Goal: Information Seeking & Learning: Find specific fact

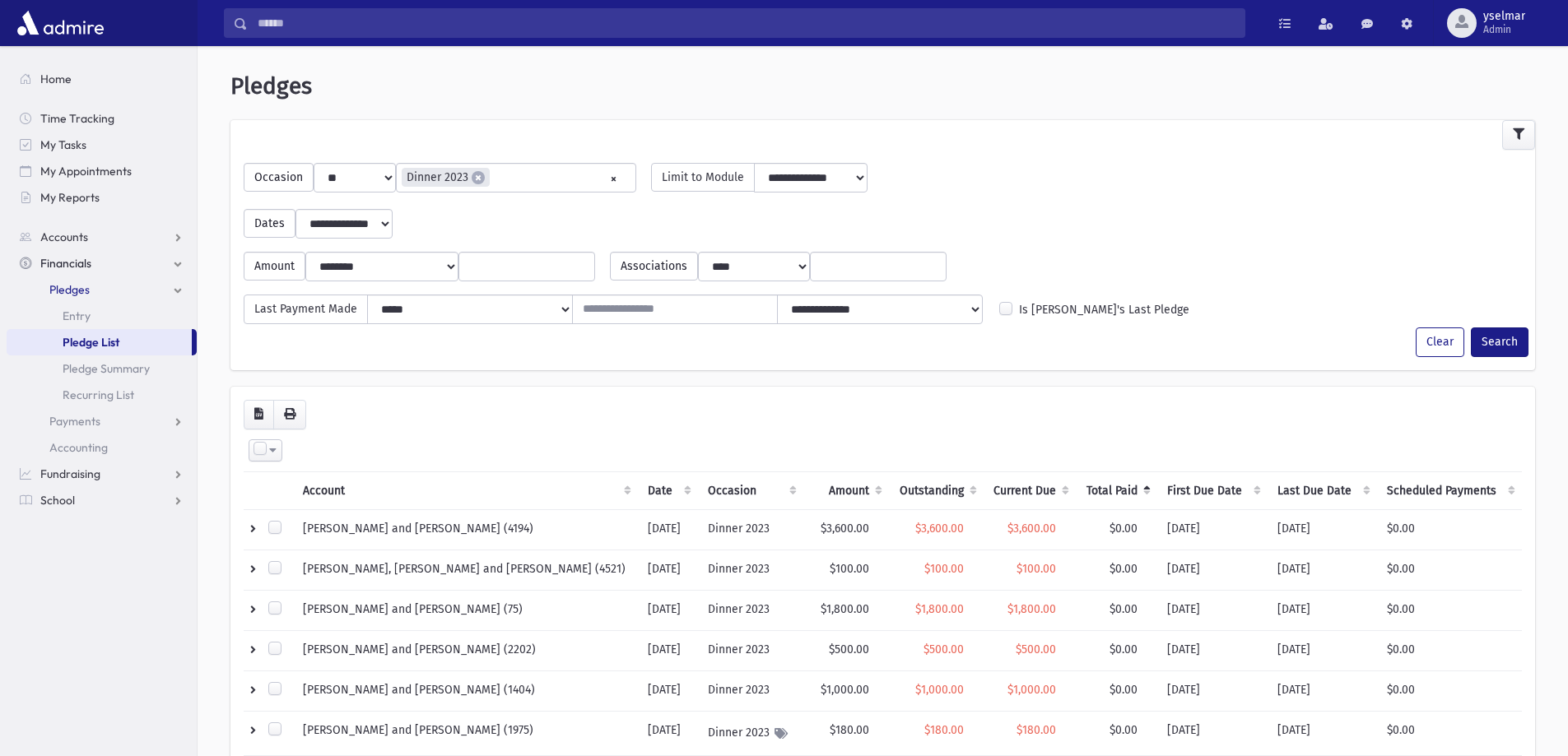
select select
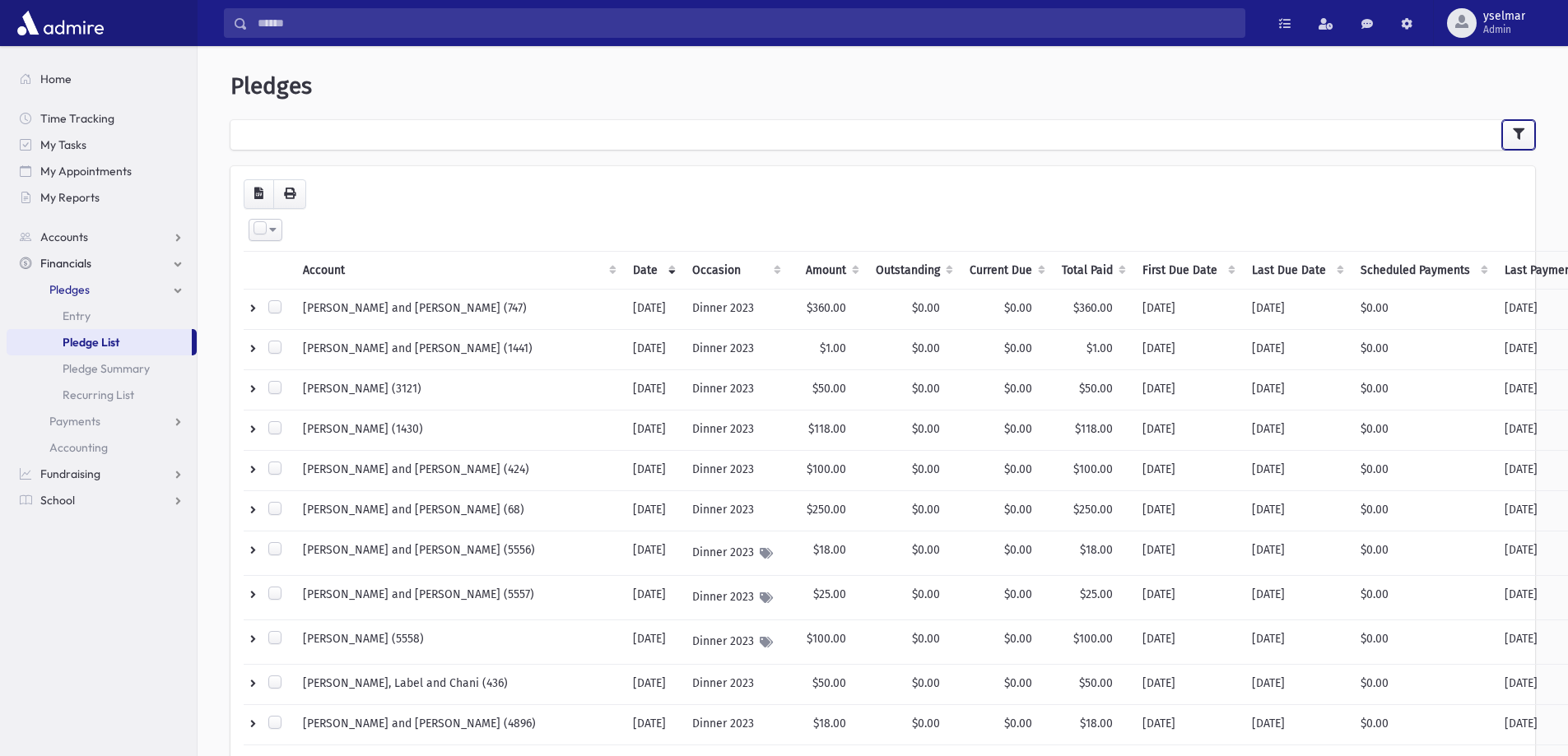
click at [1514, 134] on icon "button" at bounding box center [1519, 134] width 12 height 12
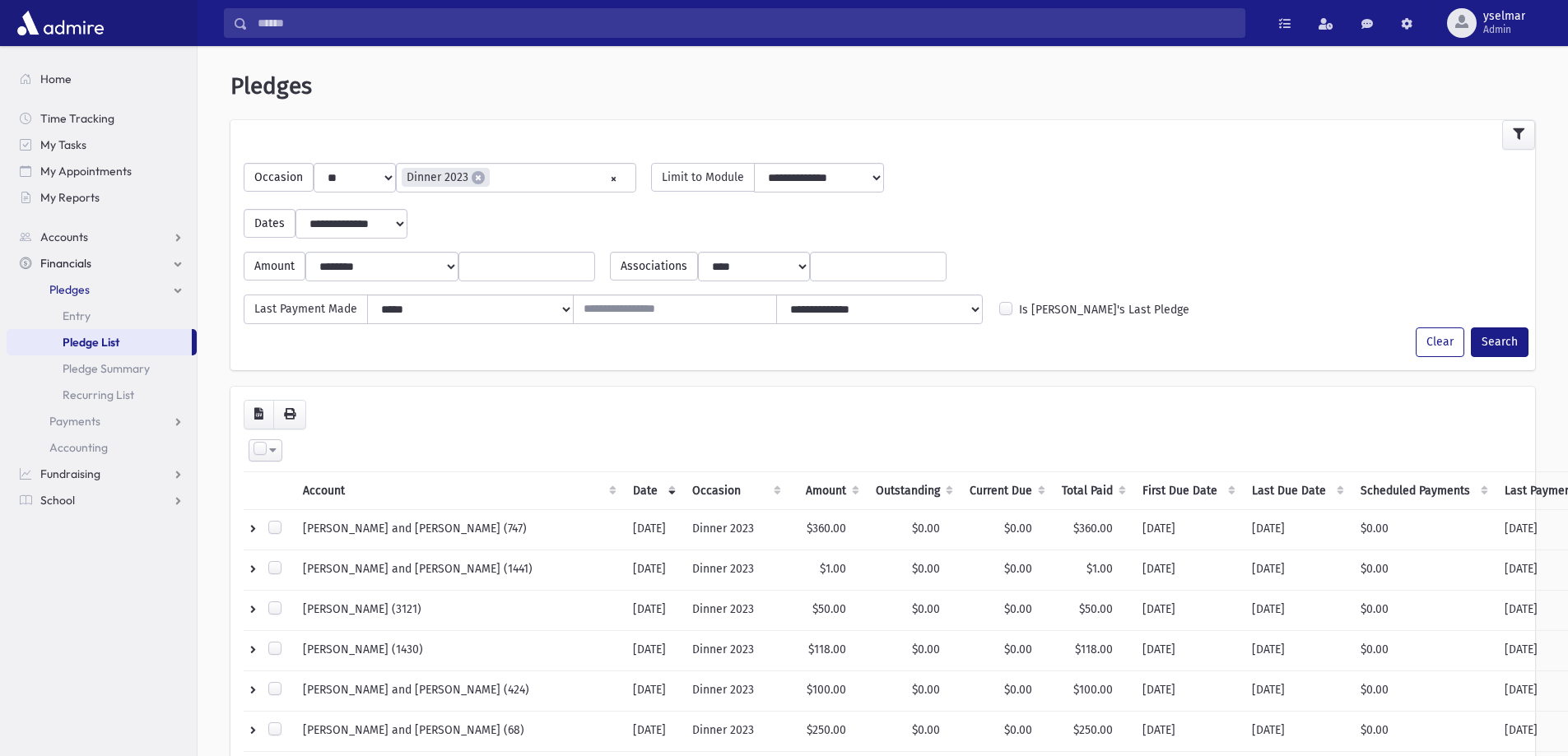
select select
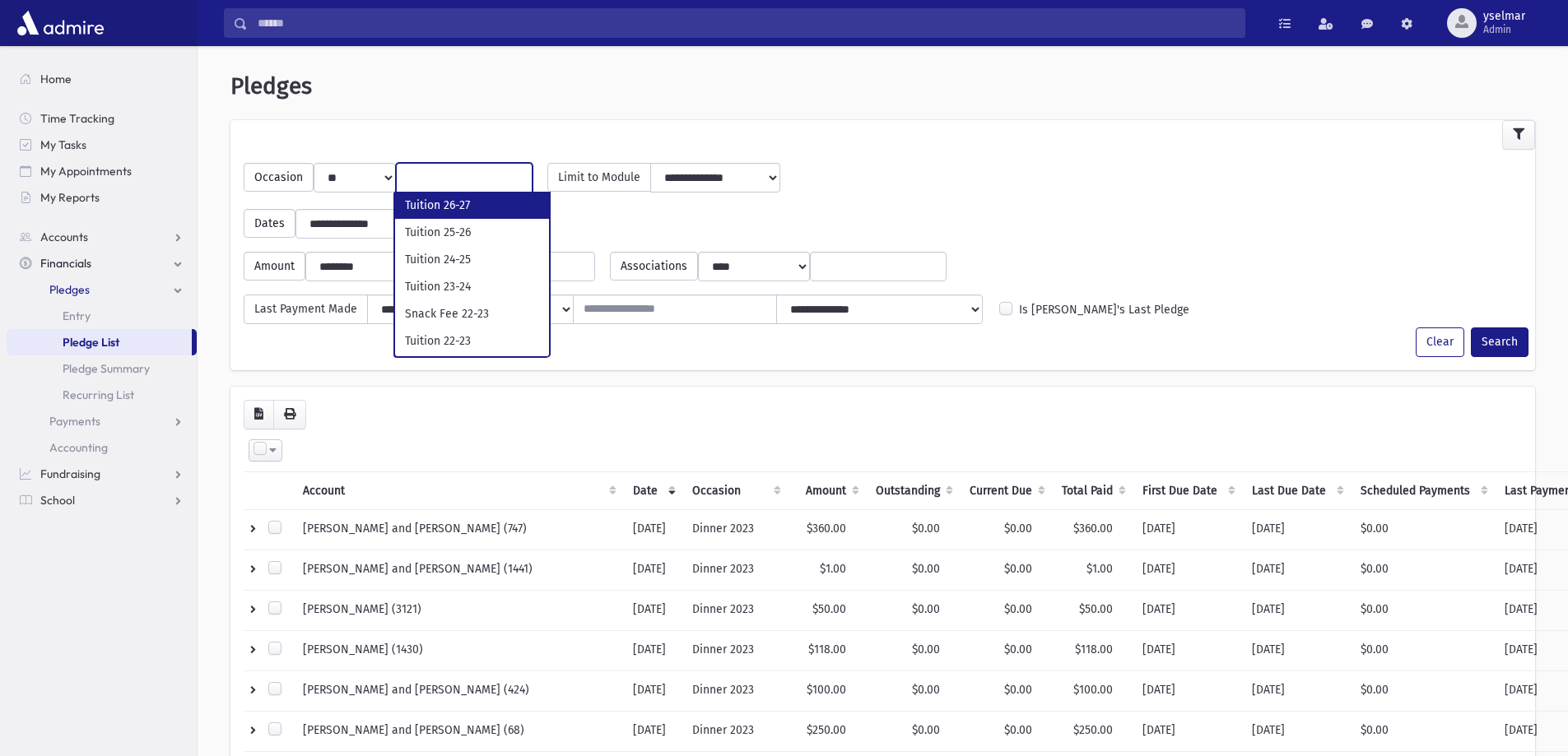
click at [451, 178] on input "search" at bounding box center [464, 178] width 115 height 17
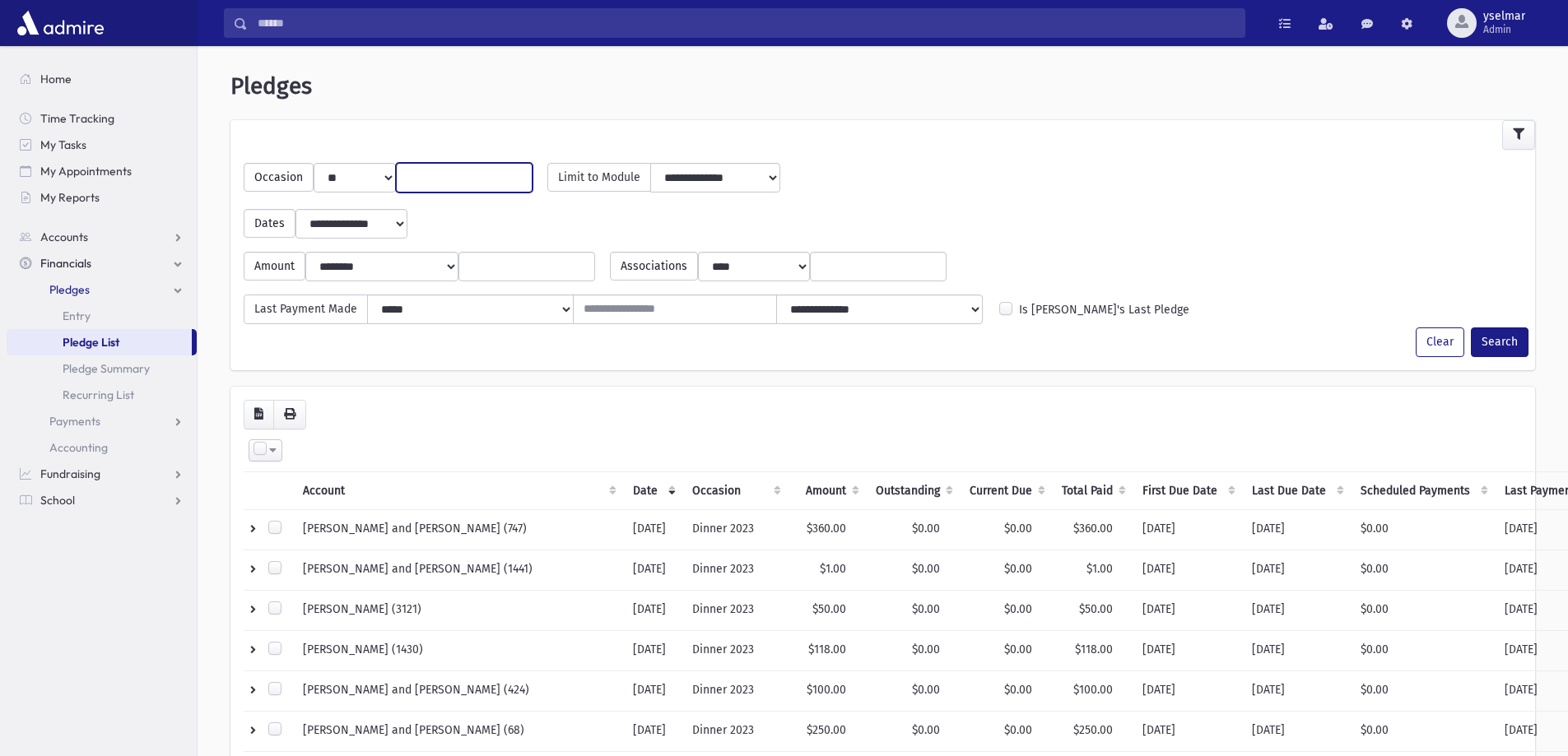
type input "*"
type input "***"
select select "***"
click at [1504, 341] on button "Search" at bounding box center [1499, 342] width 58 height 30
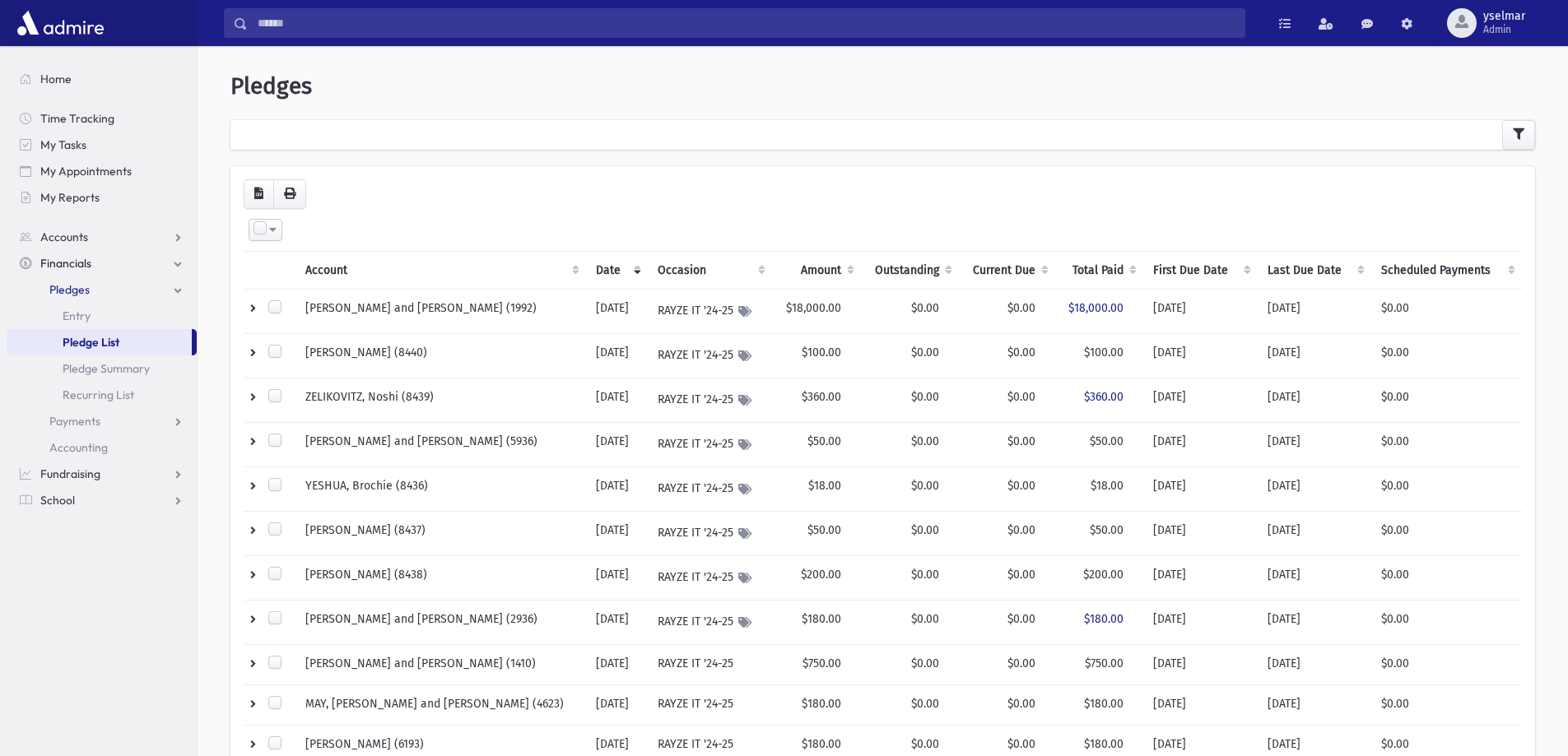
click at [918, 273] on th "Outstanding" at bounding box center [909, 269] width 98 height 38
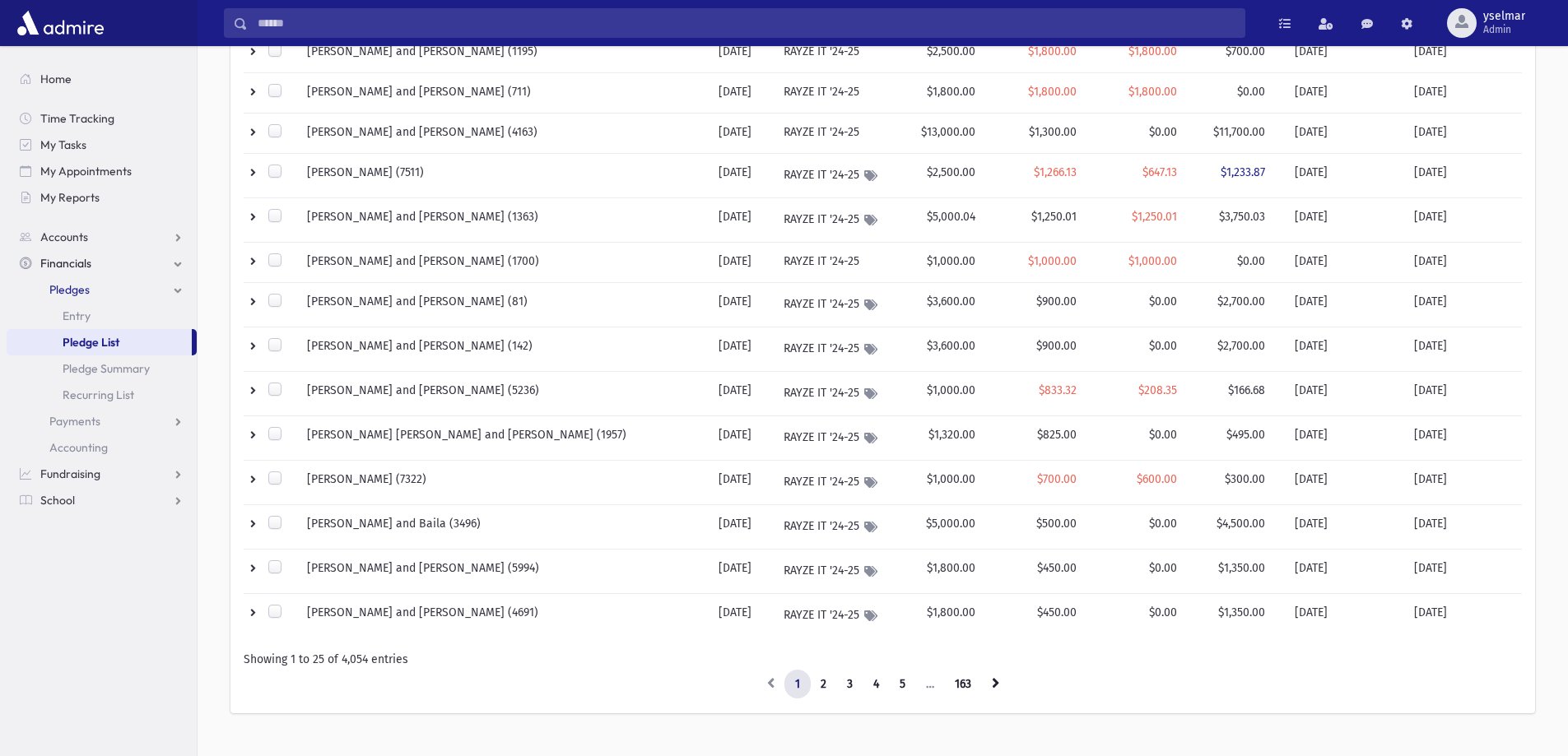
scroll to position [746, 0]
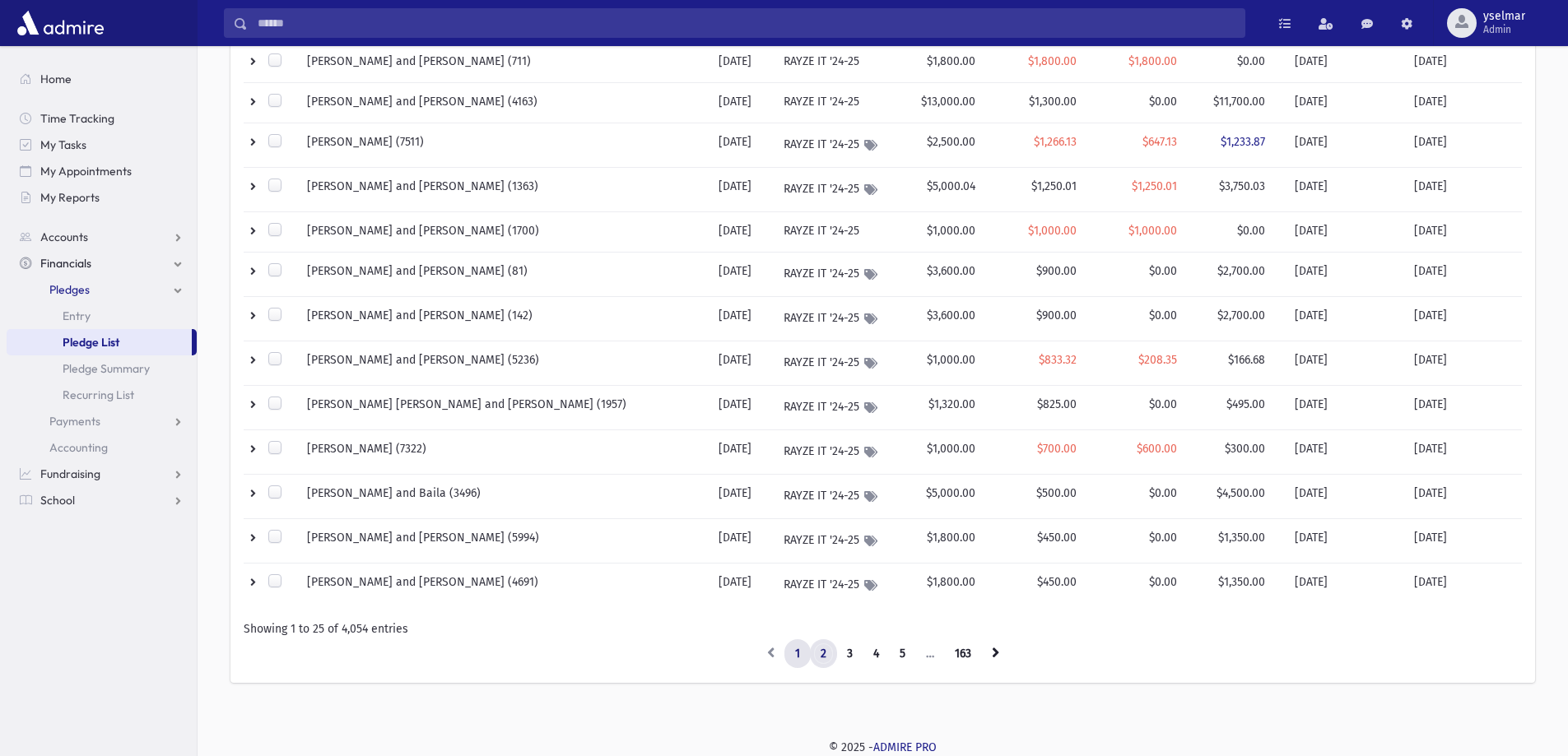
click at [828, 653] on link "2" at bounding box center [823, 654] width 27 height 30
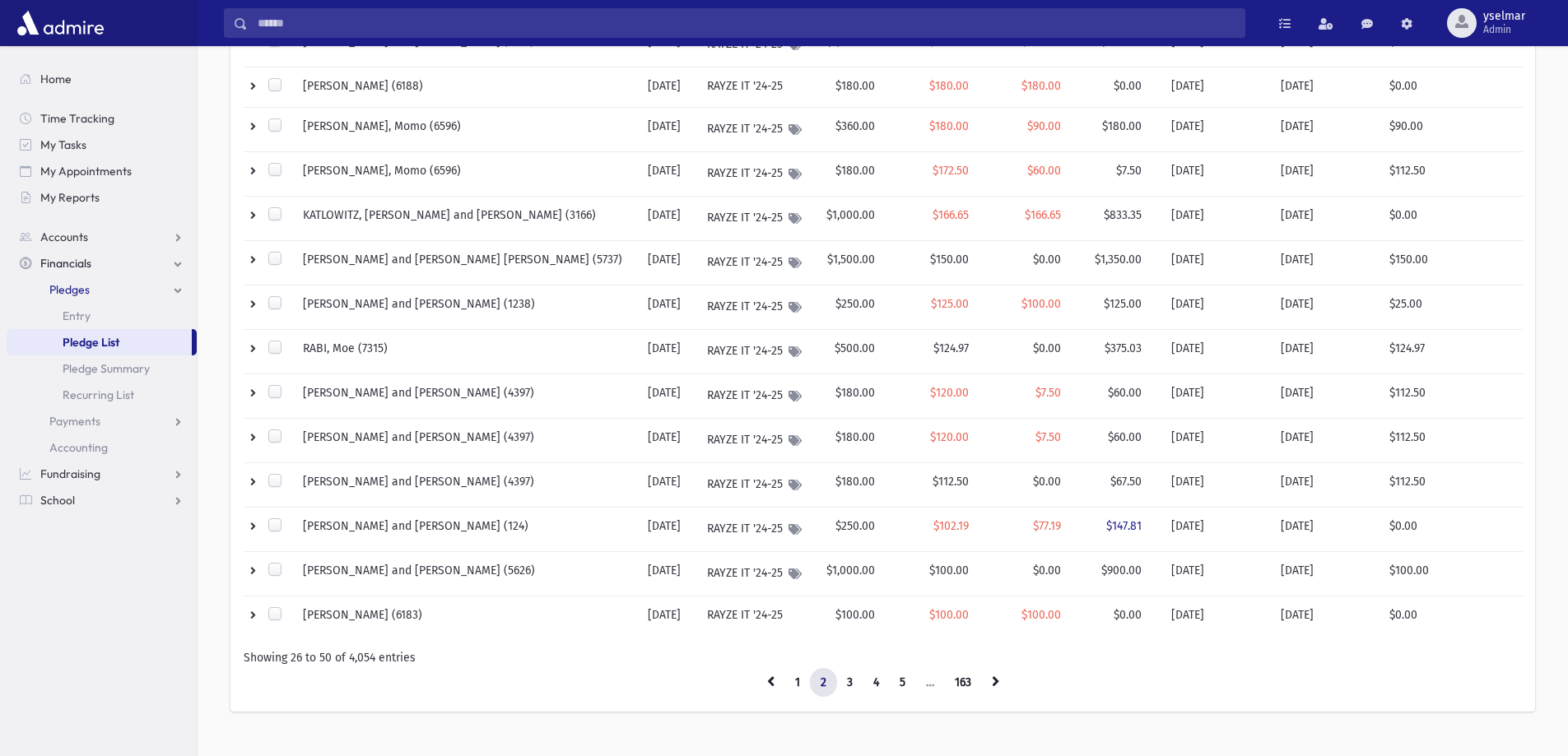
click at [319, 661] on div "Showing 26 to 50 of 4,054 entries" at bounding box center [882, 658] width 1278 height 17
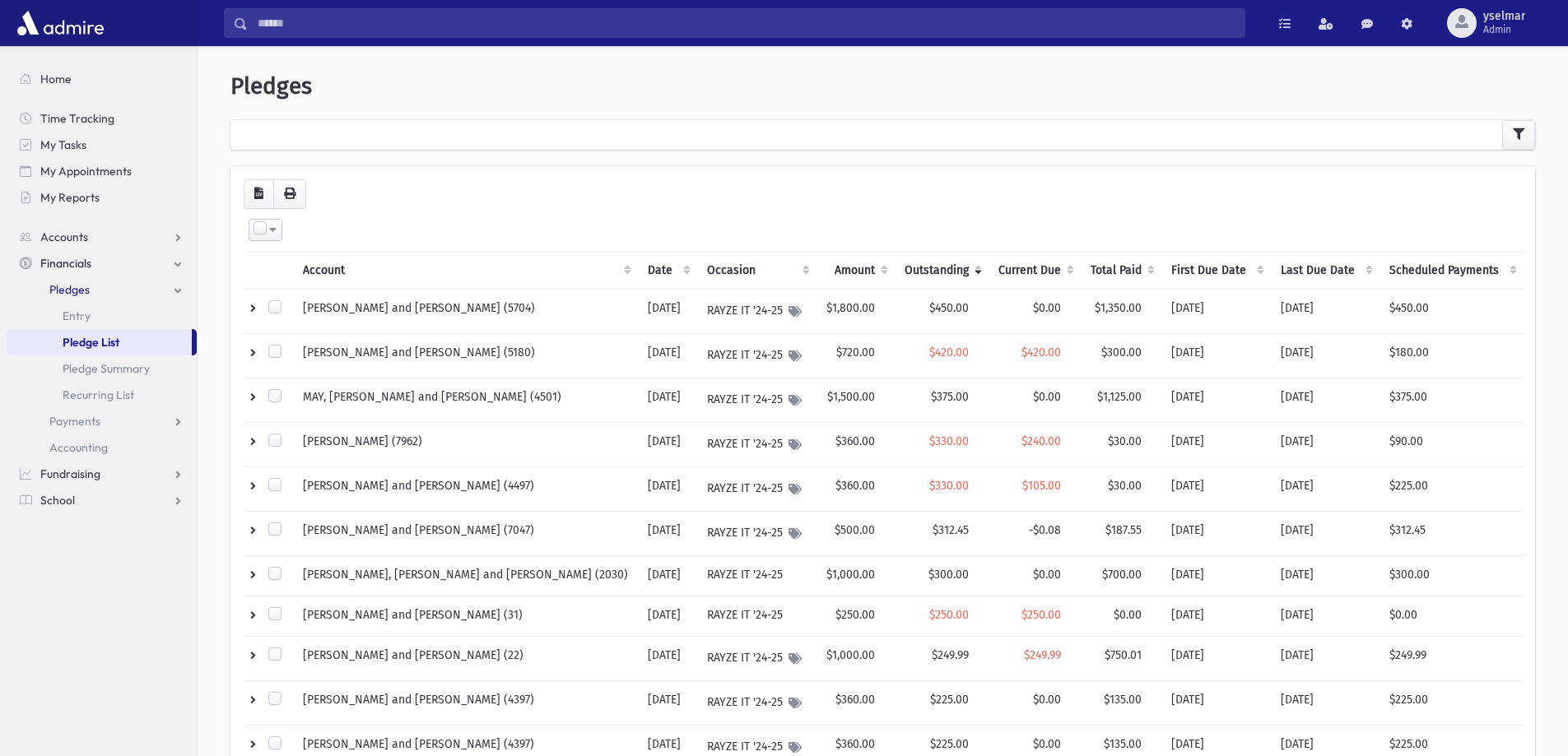
click at [368, 269] on th "Account" at bounding box center [465, 269] width 345 height 38
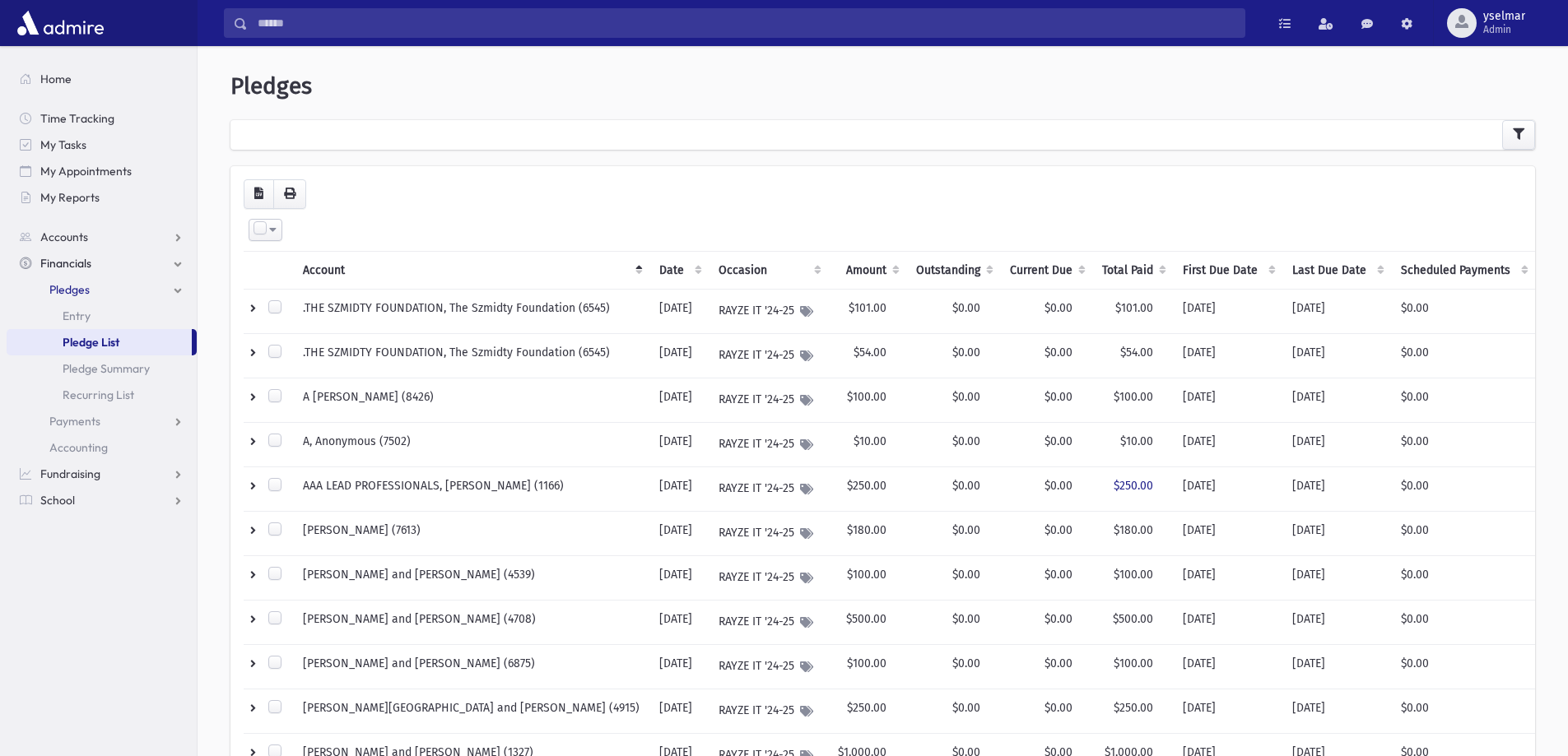
click at [1045, 269] on th "Current Due" at bounding box center [1045, 269] width 92 height 38
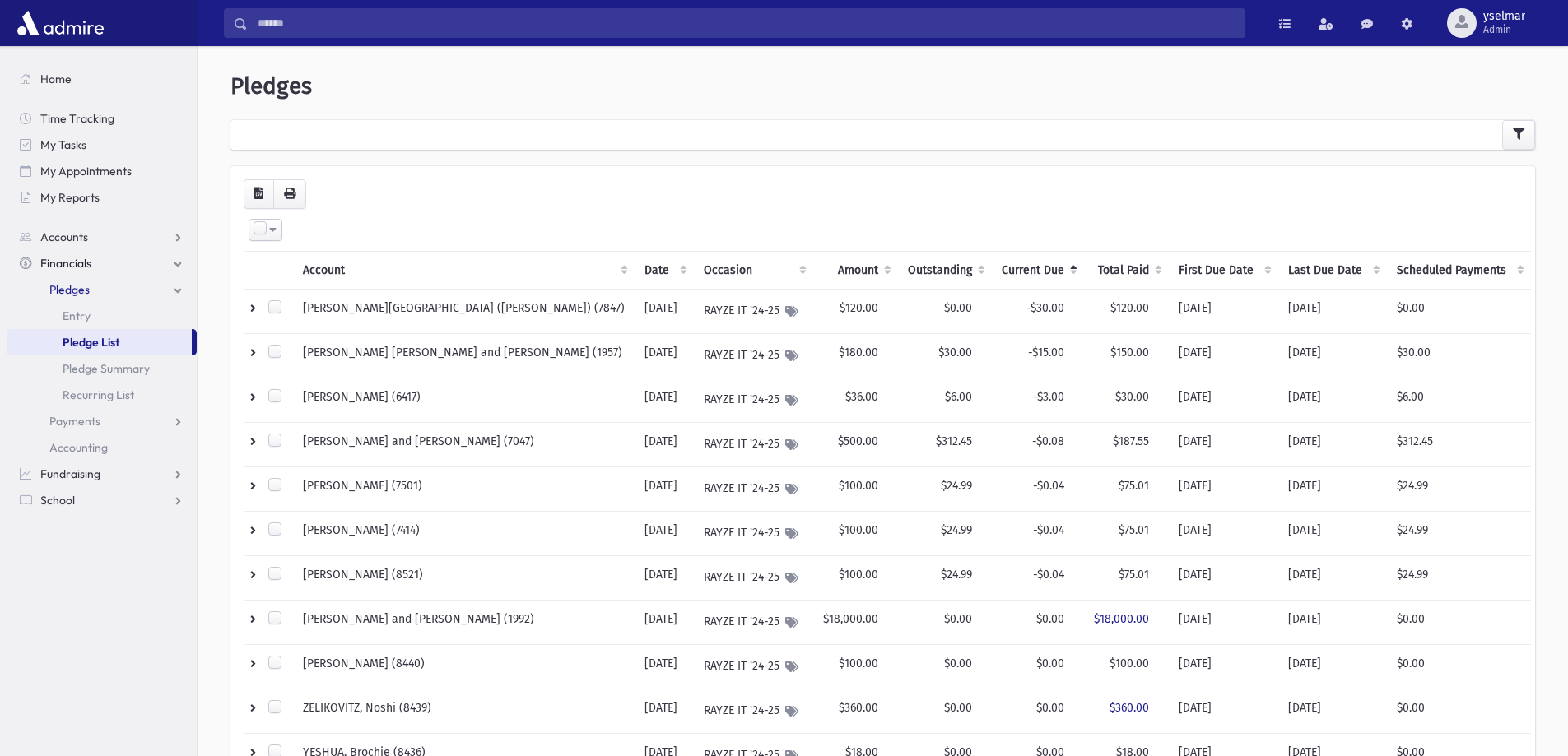
click at [1032, 271] on th "Current Due" at bounding box center [1037, 269] width 92 height 38
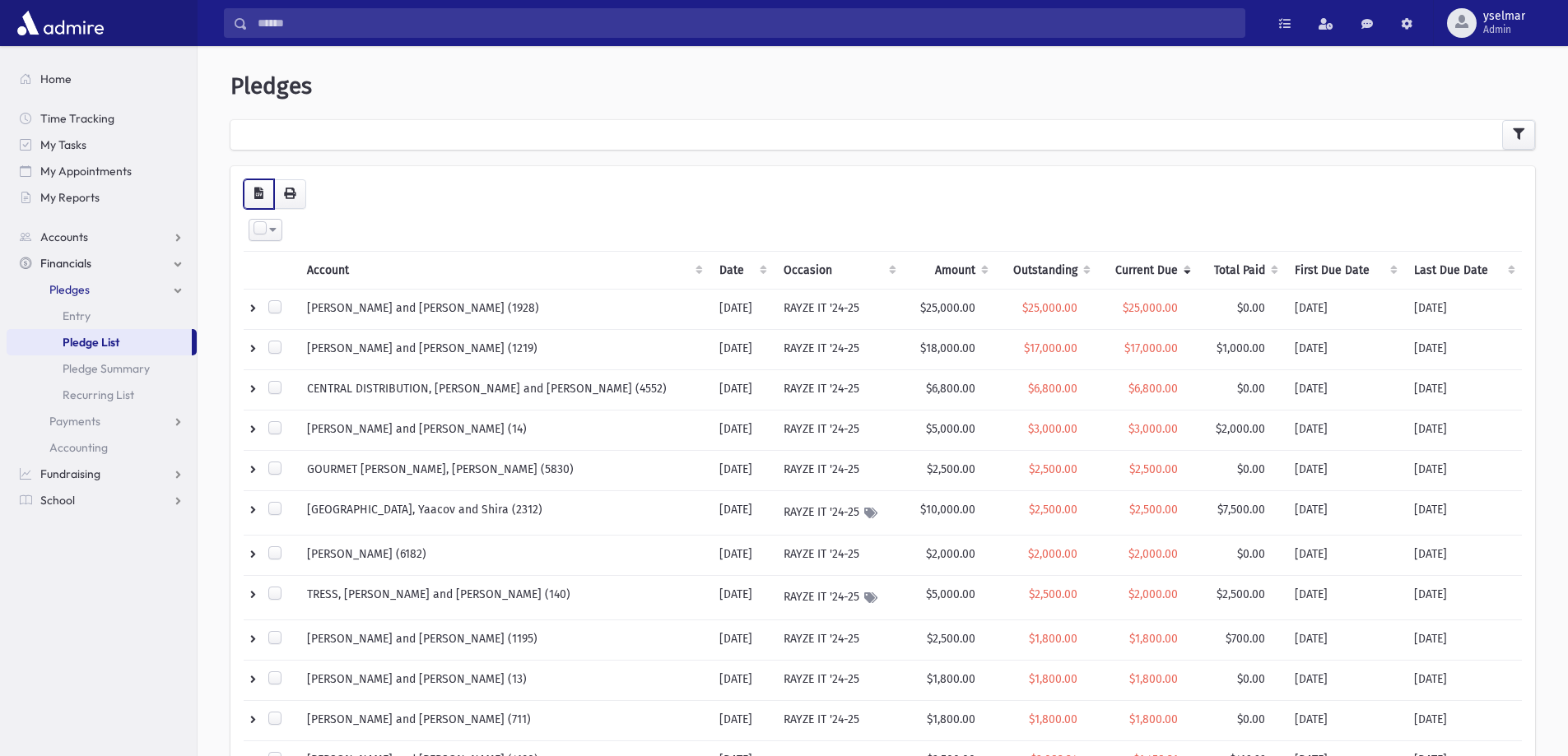
click at [260, 191] on icon "button" at bounding box center [258, 193] width 9 height 12
click at [1524, 129] on icon "button" at bounding box center [1519, 134] width 12 height 12
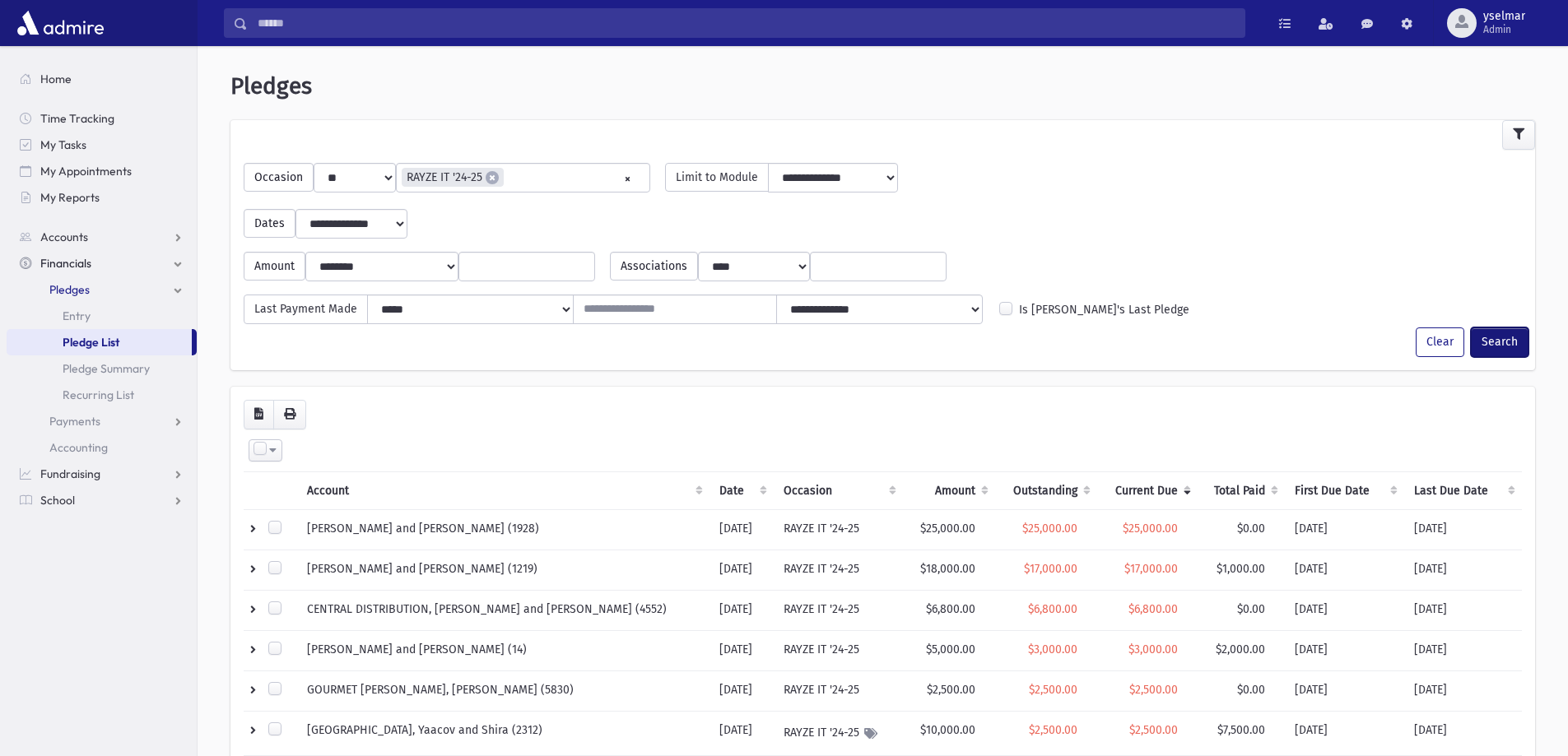
click at [1507, 341] on button "Search" at bounding box center [1499, 342] width 58 height 30
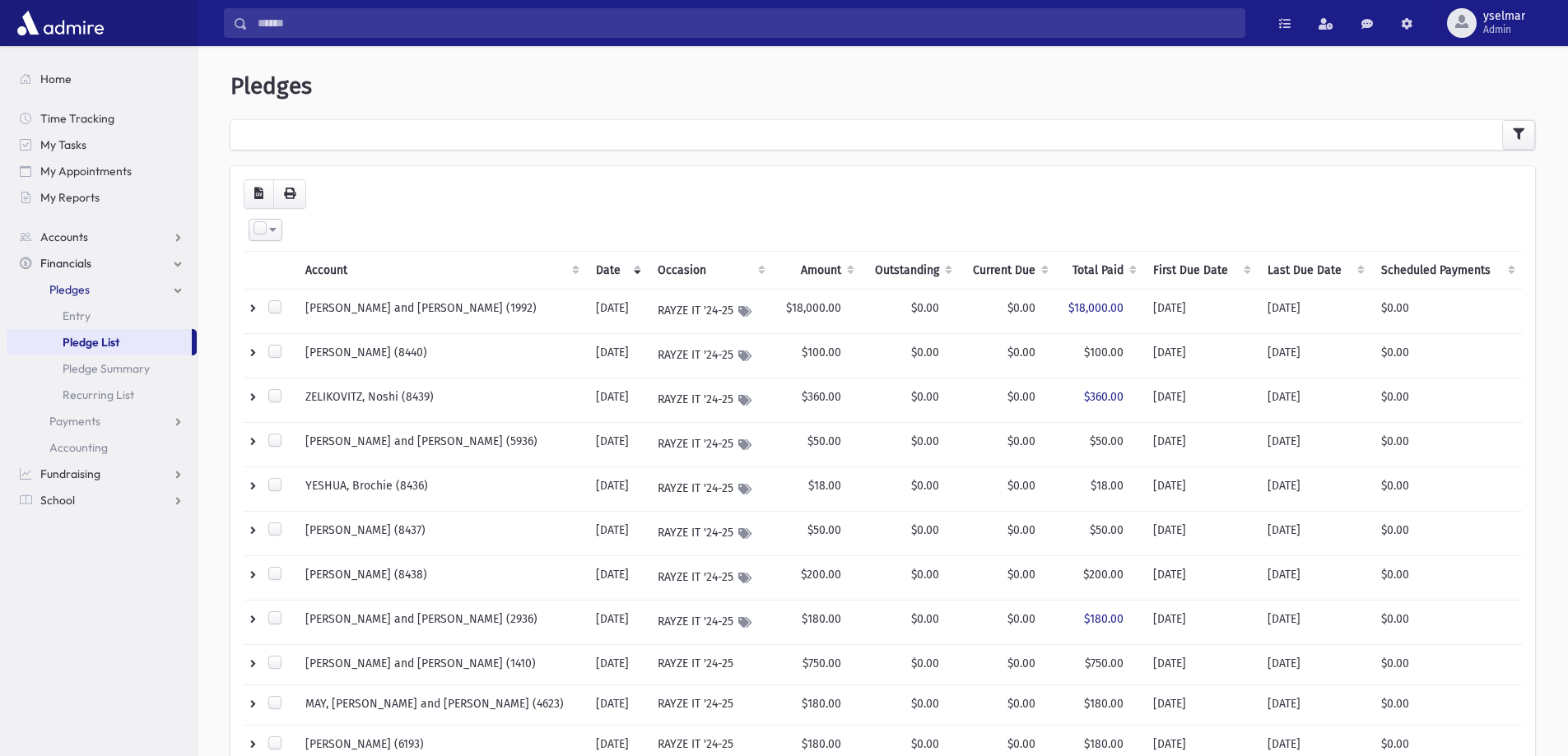
click at [353, 269] on th "Account" at bounding box center [441, 269] width 291 height 38
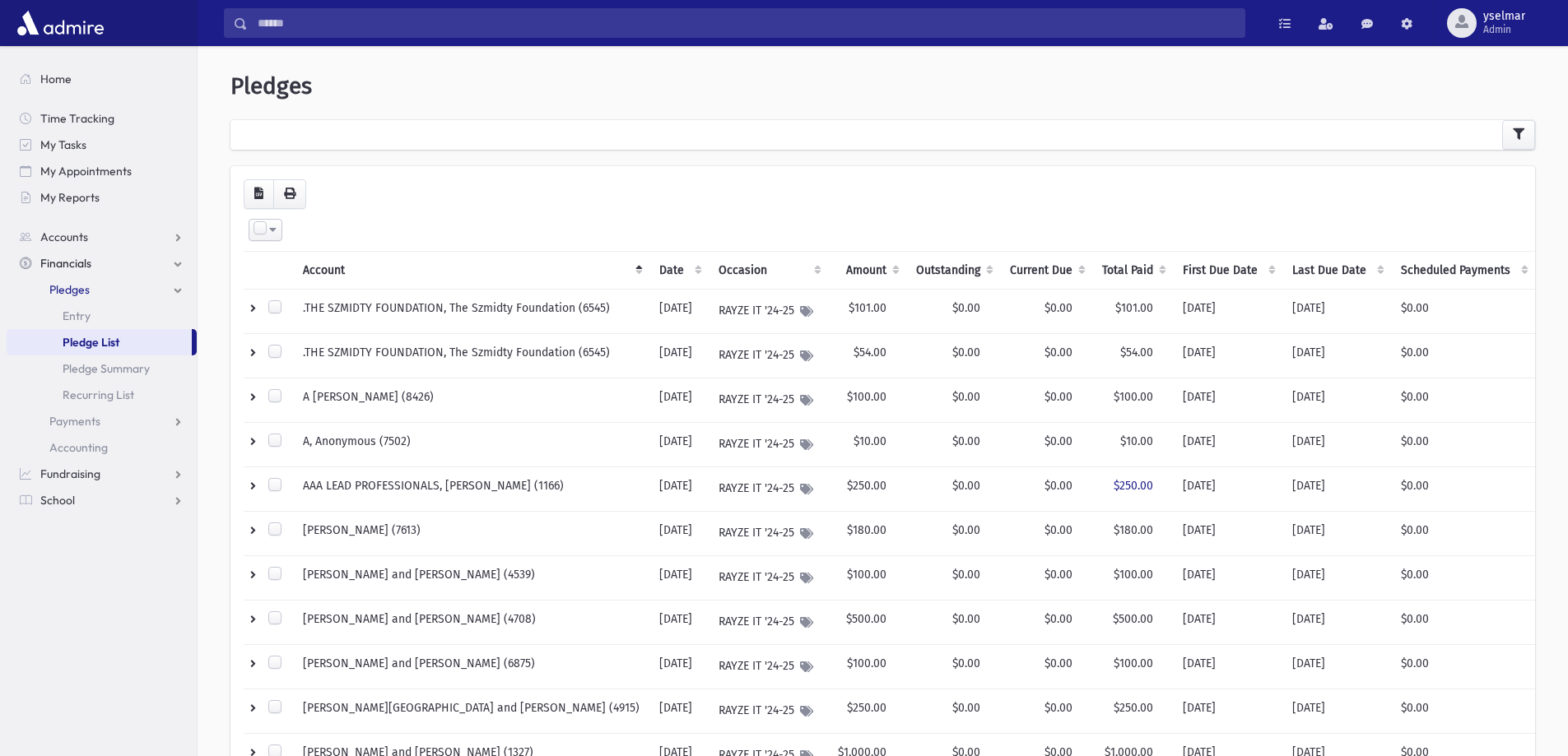
click at [353, 269] on th "Account" at bounding box center [470, 269] width 356 height 38
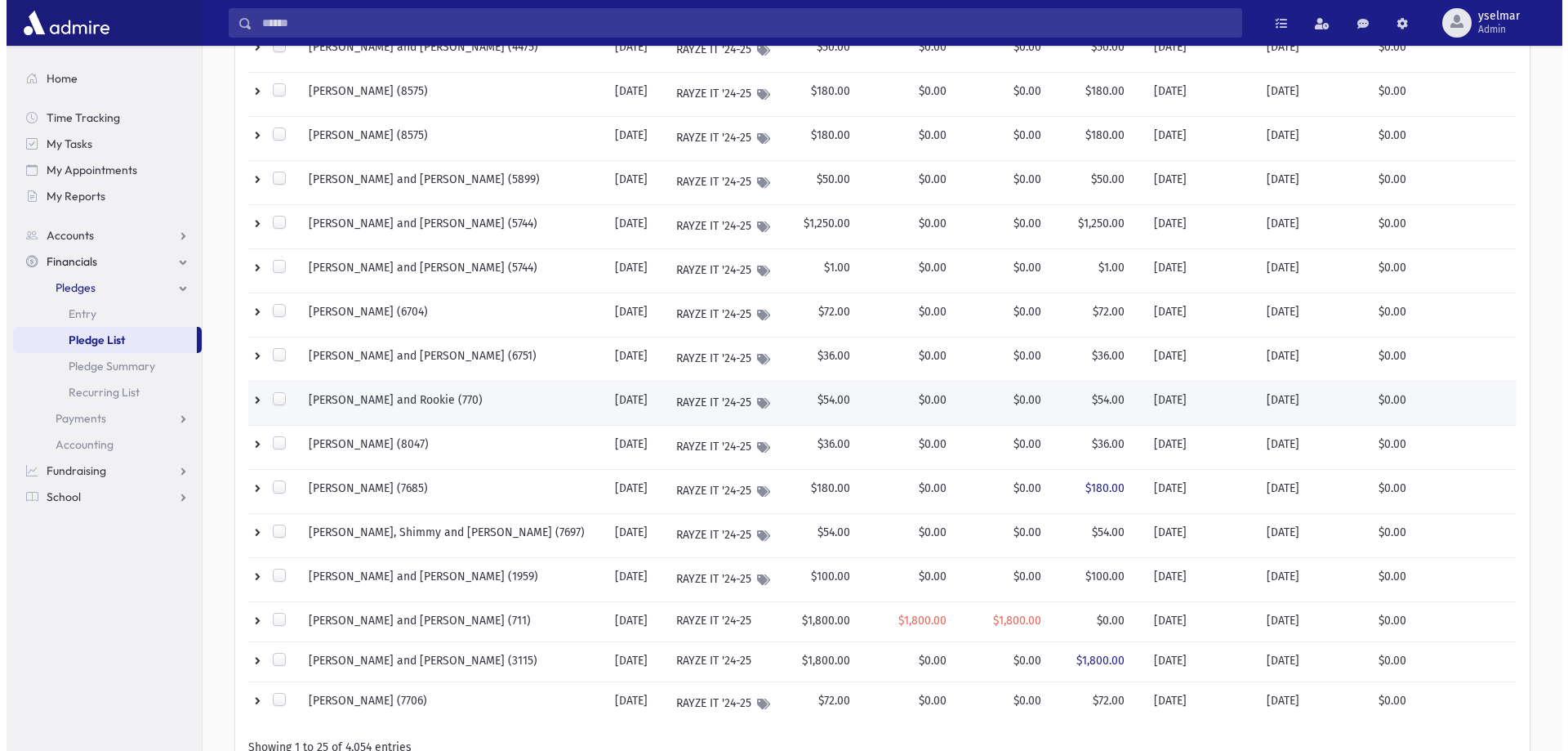
scroll to position [774, 0]
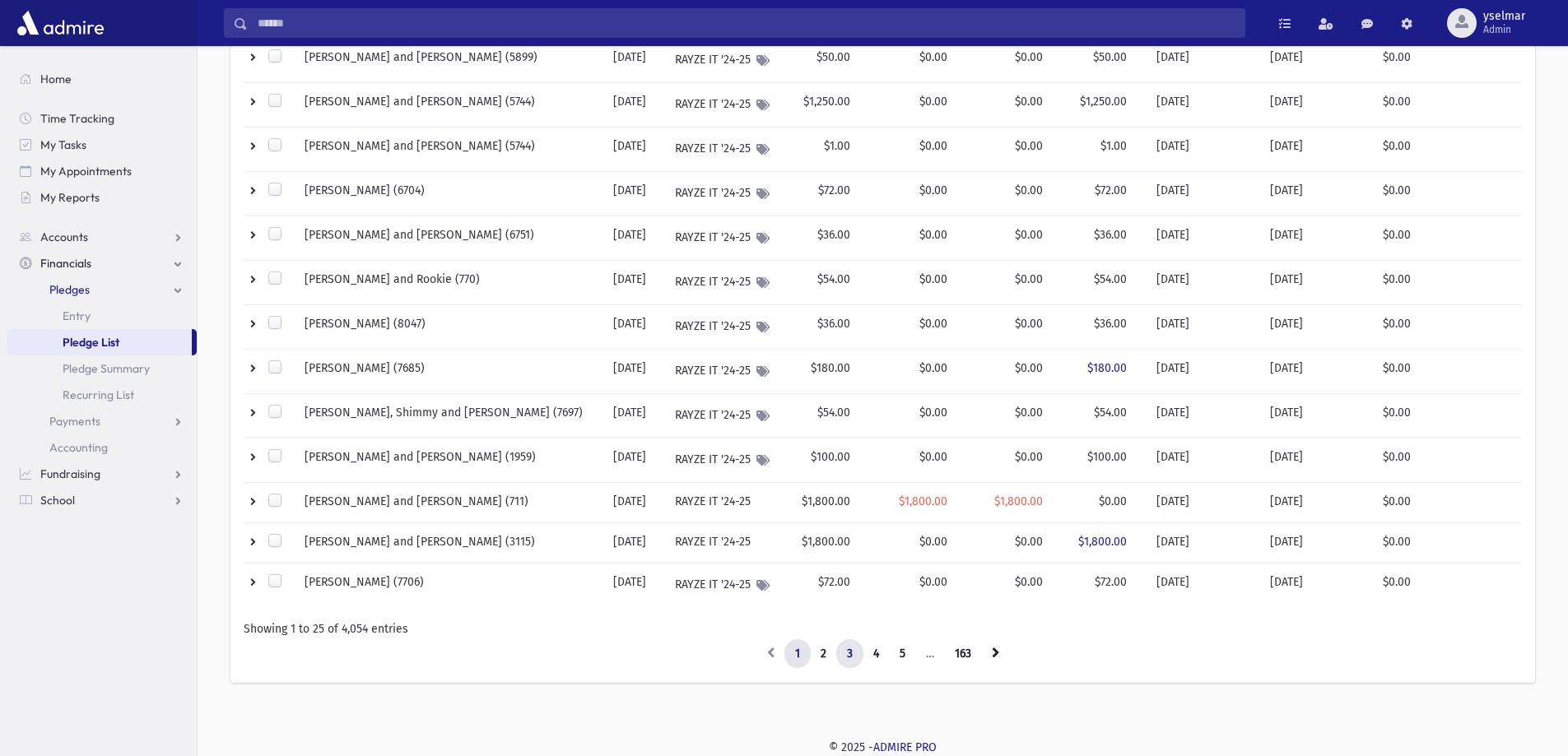
click at [848, 654] on link "3" at bounding box center [849, 654] width 27 height 30
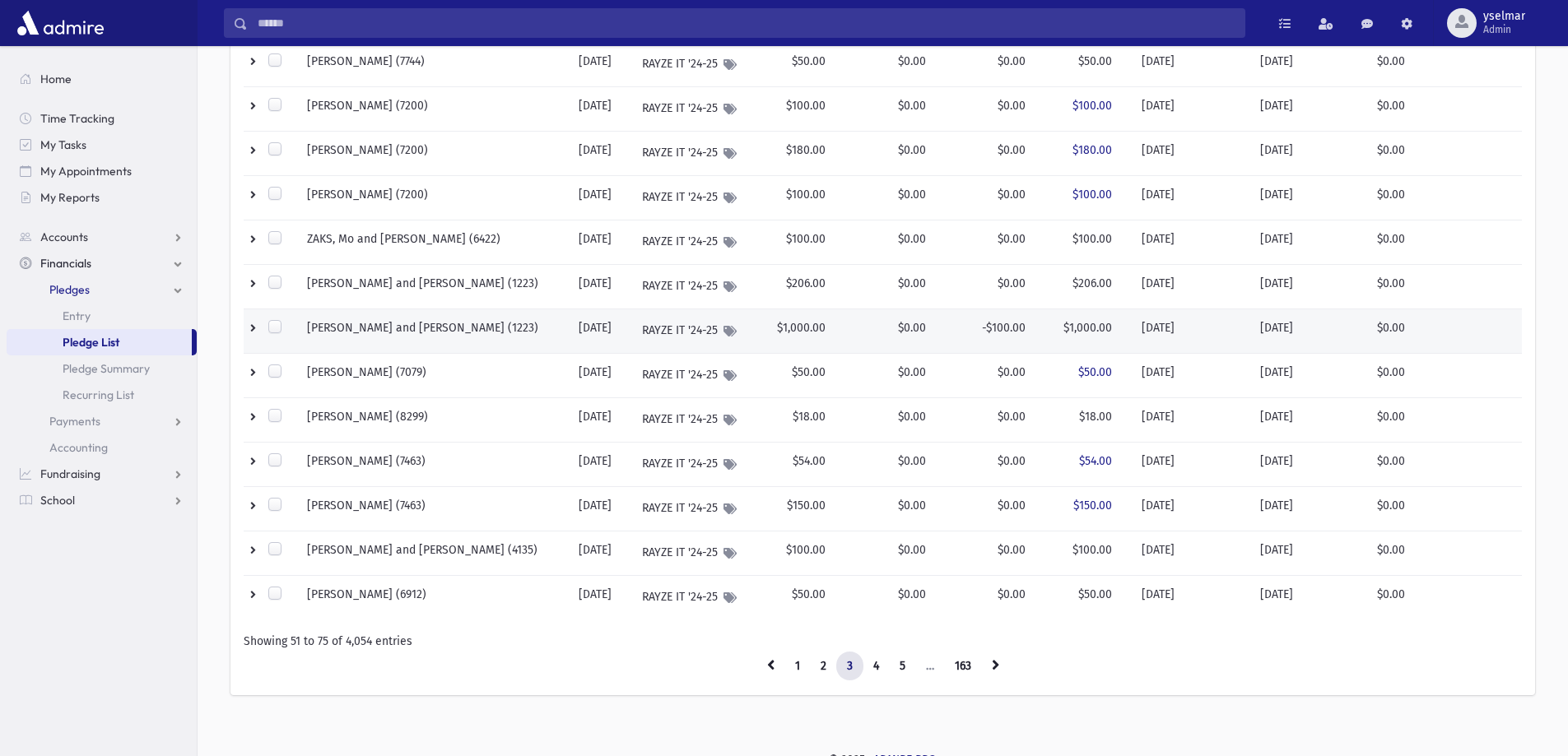
click at [646, 329] on td "RAYZE IT '24-25" at bounding box center [696, 330] width 128 height 44
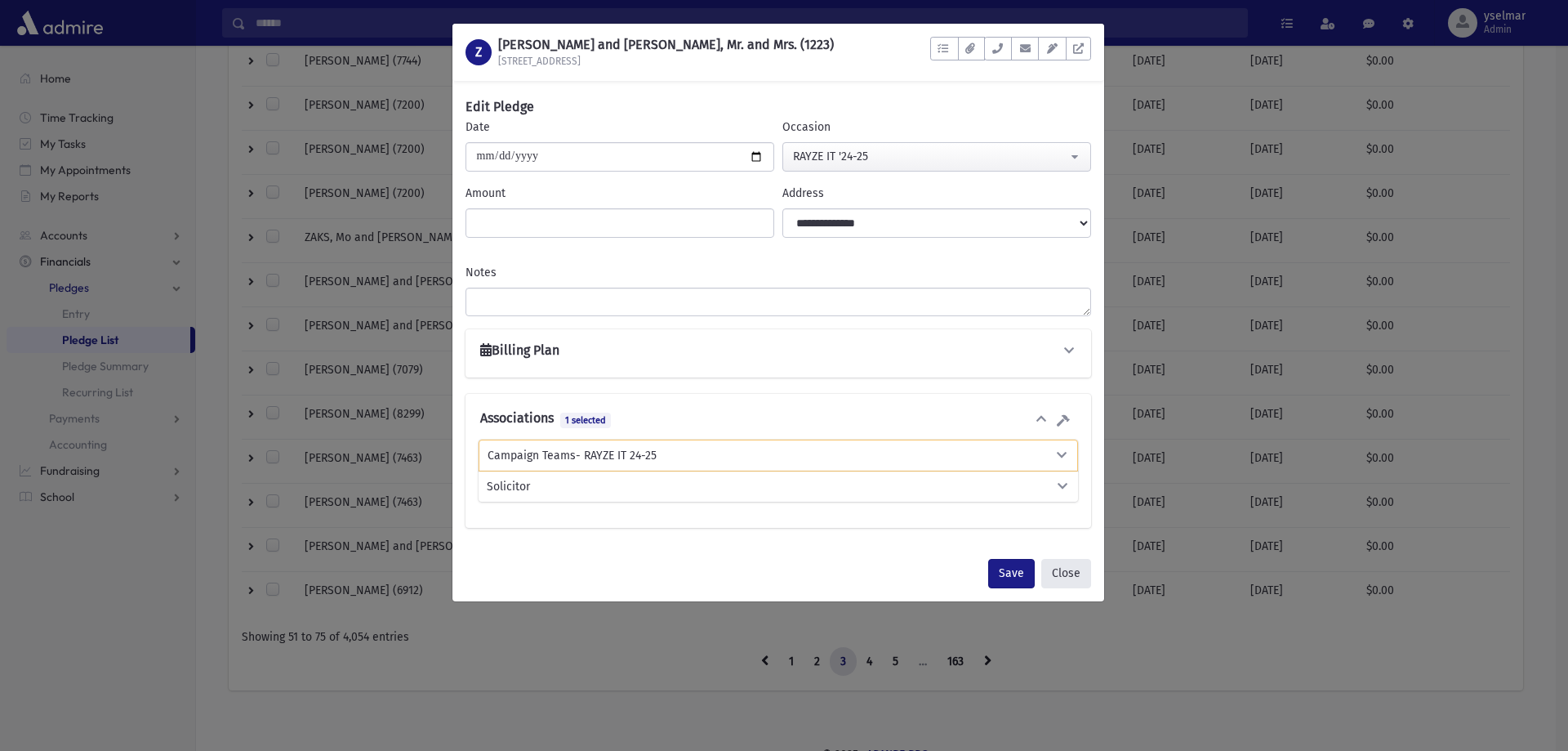
click at [1063, 567] on button "Close" at bounding box center [1066, 574] width 50 height 30
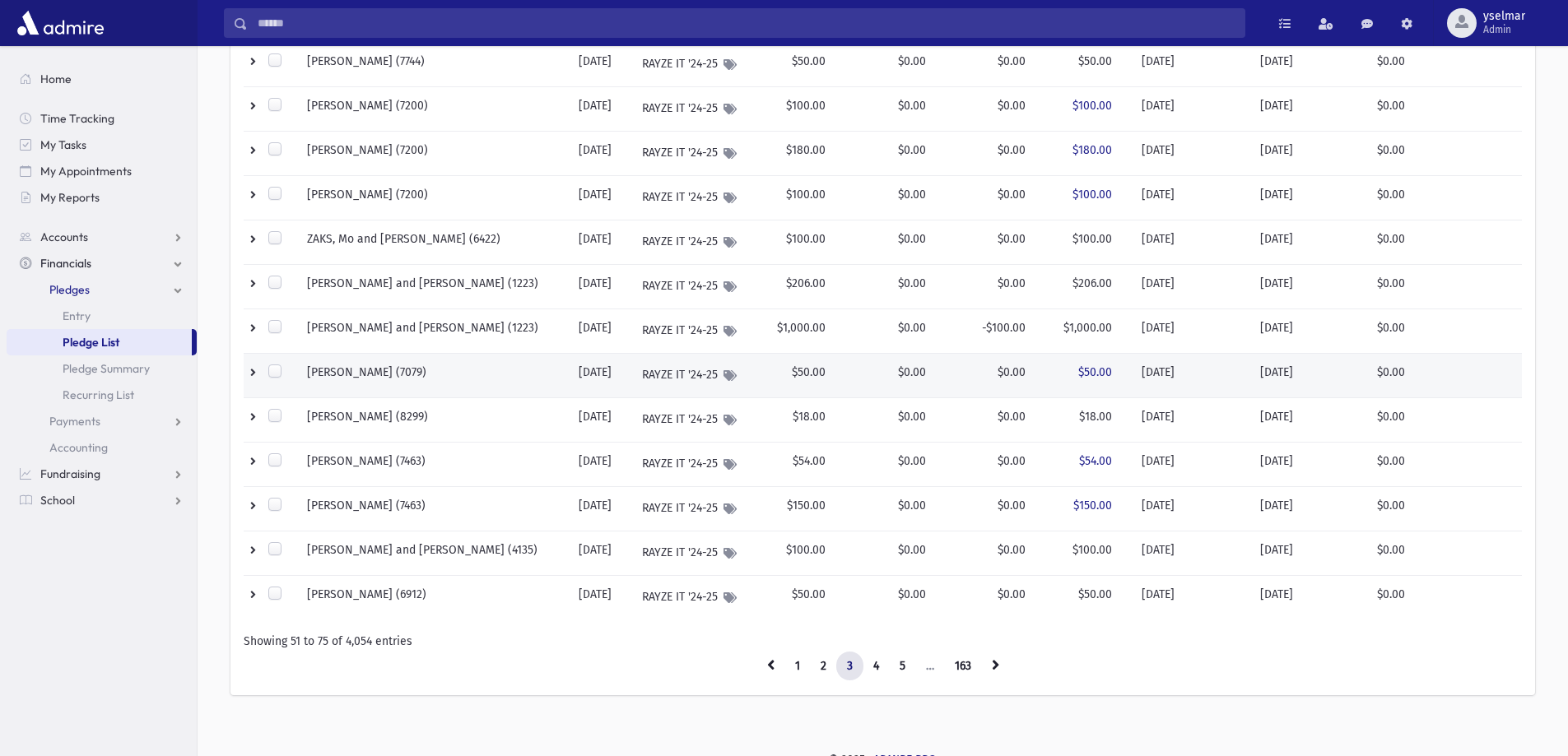
click at [998, 371] on span "$0.00" at bounding box center [1011, 372] width 28 height 14
click at [1107, 369] on span "$50.00" at bounding box center [1095, 372] width 34 height 14
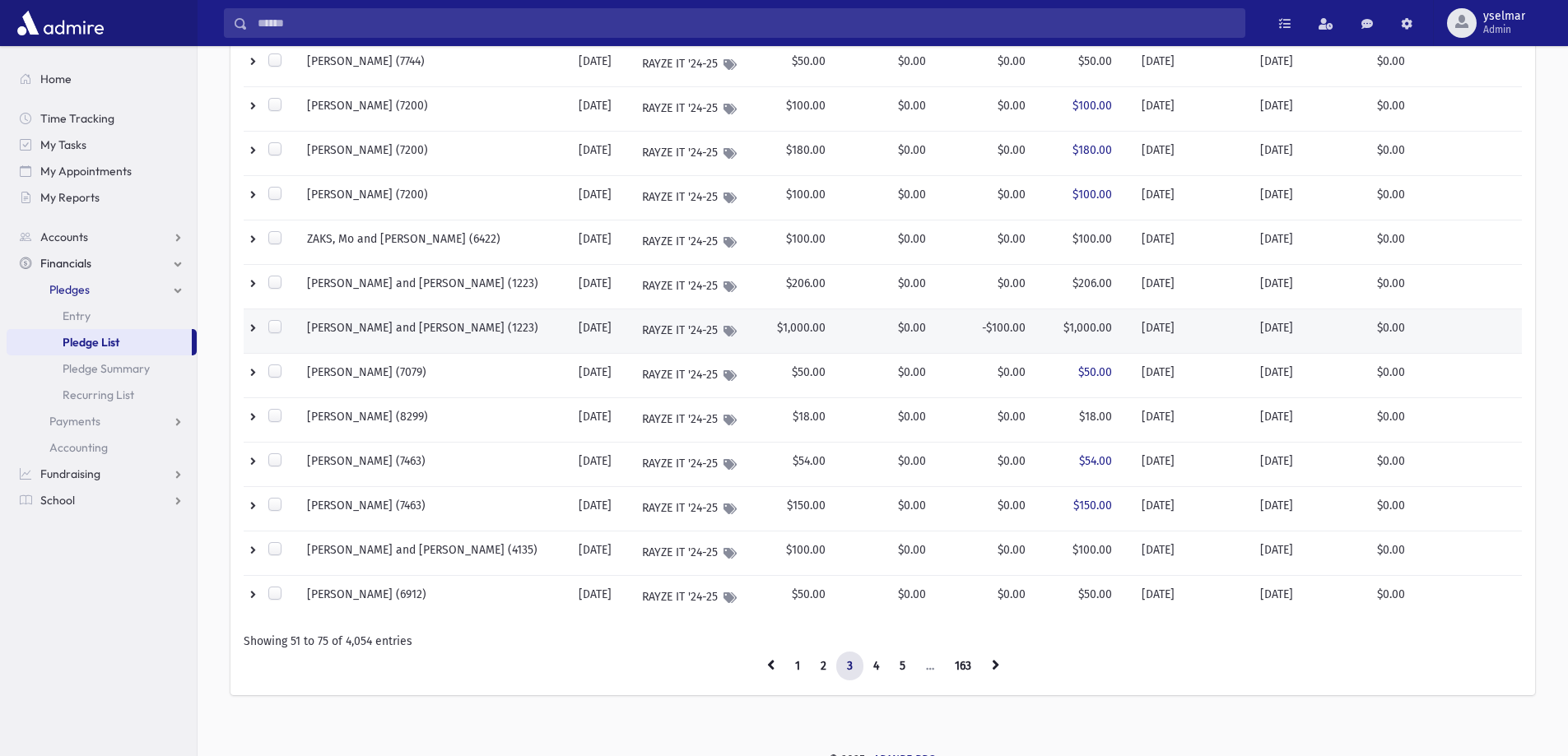
click at [464, 330] on td "ZAGER, Nachum and Esther Frimit (1223)" at bounding box center [432, 330] width 271 height 44
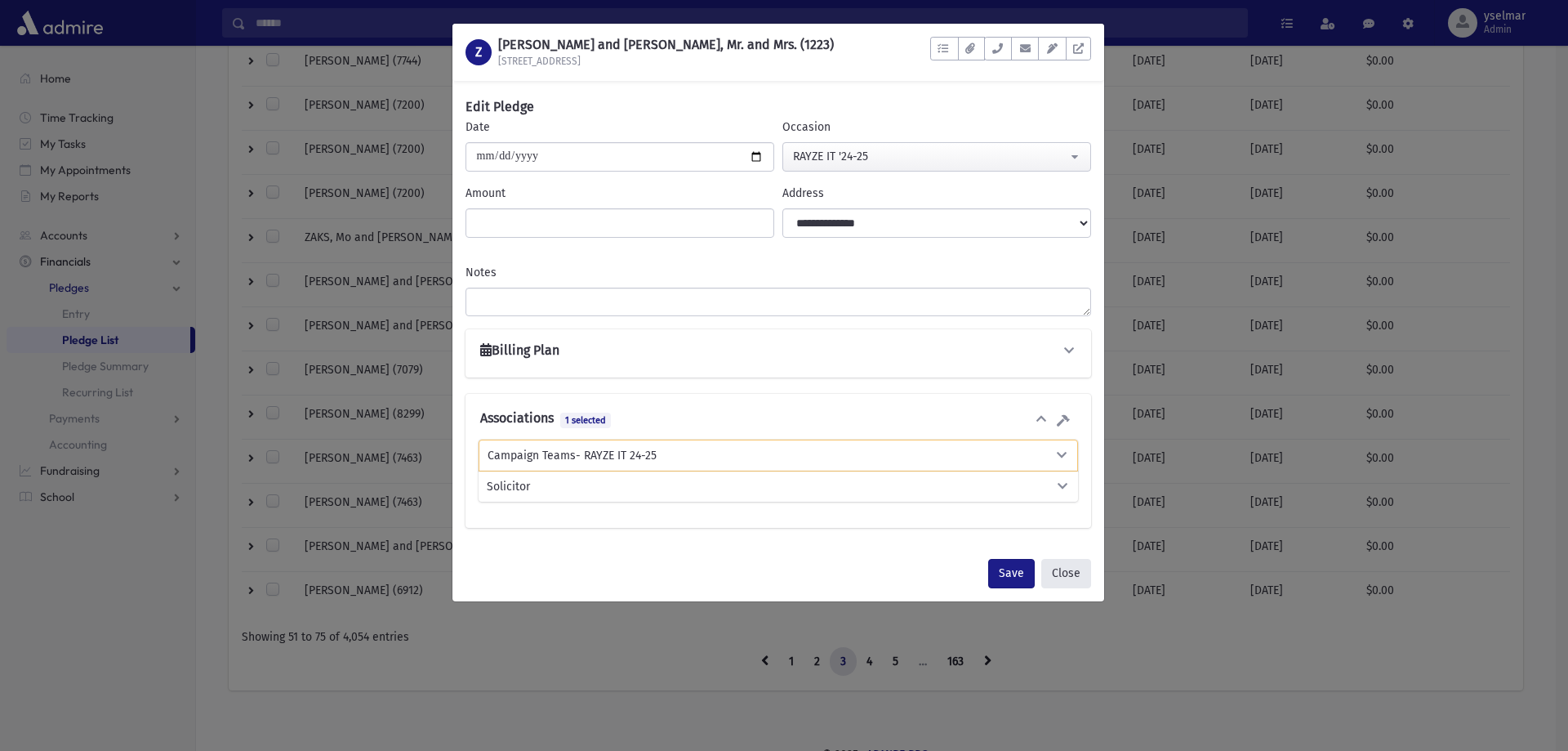
click at [1066, 575] on button "Close" at bounding box center [1066, 574] width 50 height 30
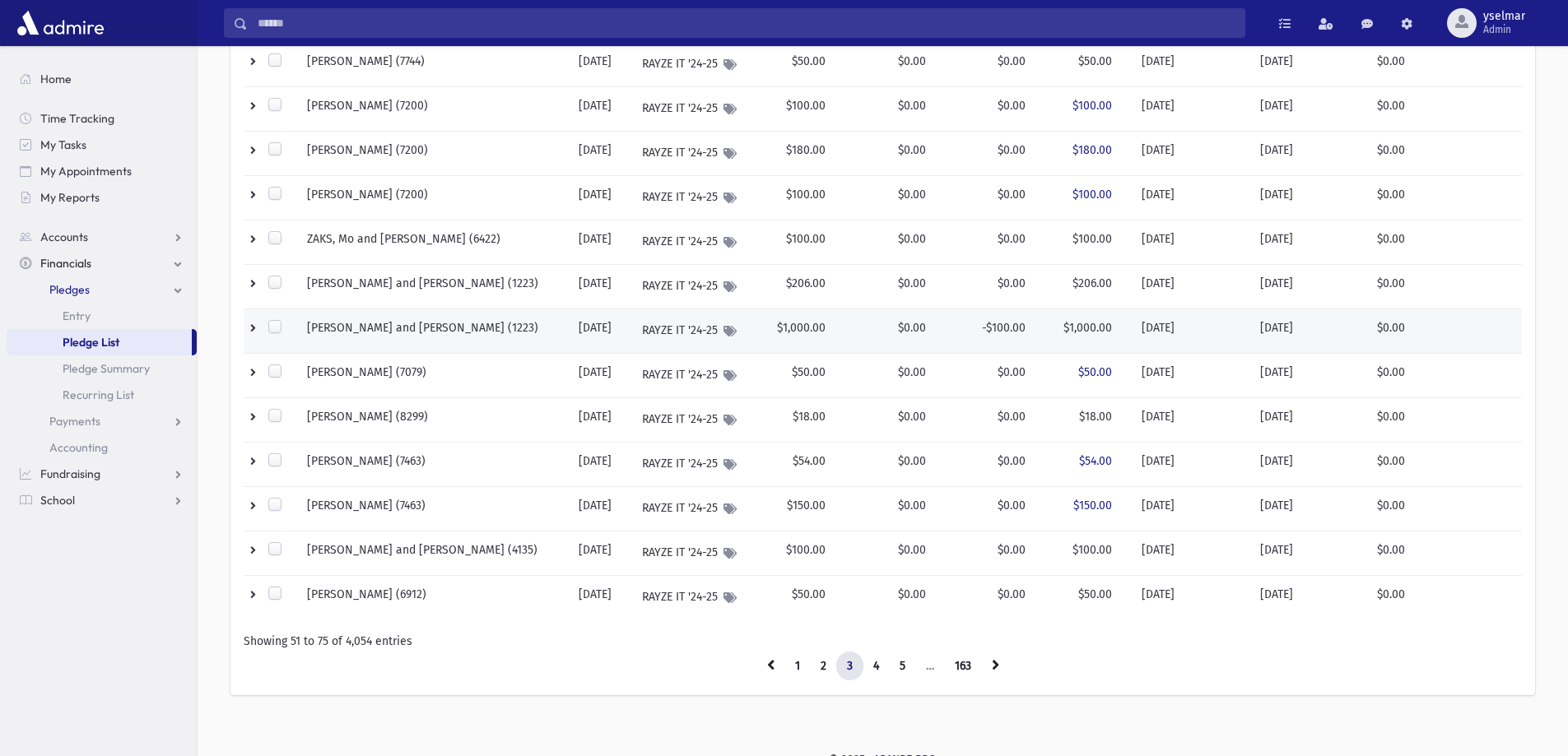
click at [255, 329] on td at bounding box center [270, 330] width 53 height 44
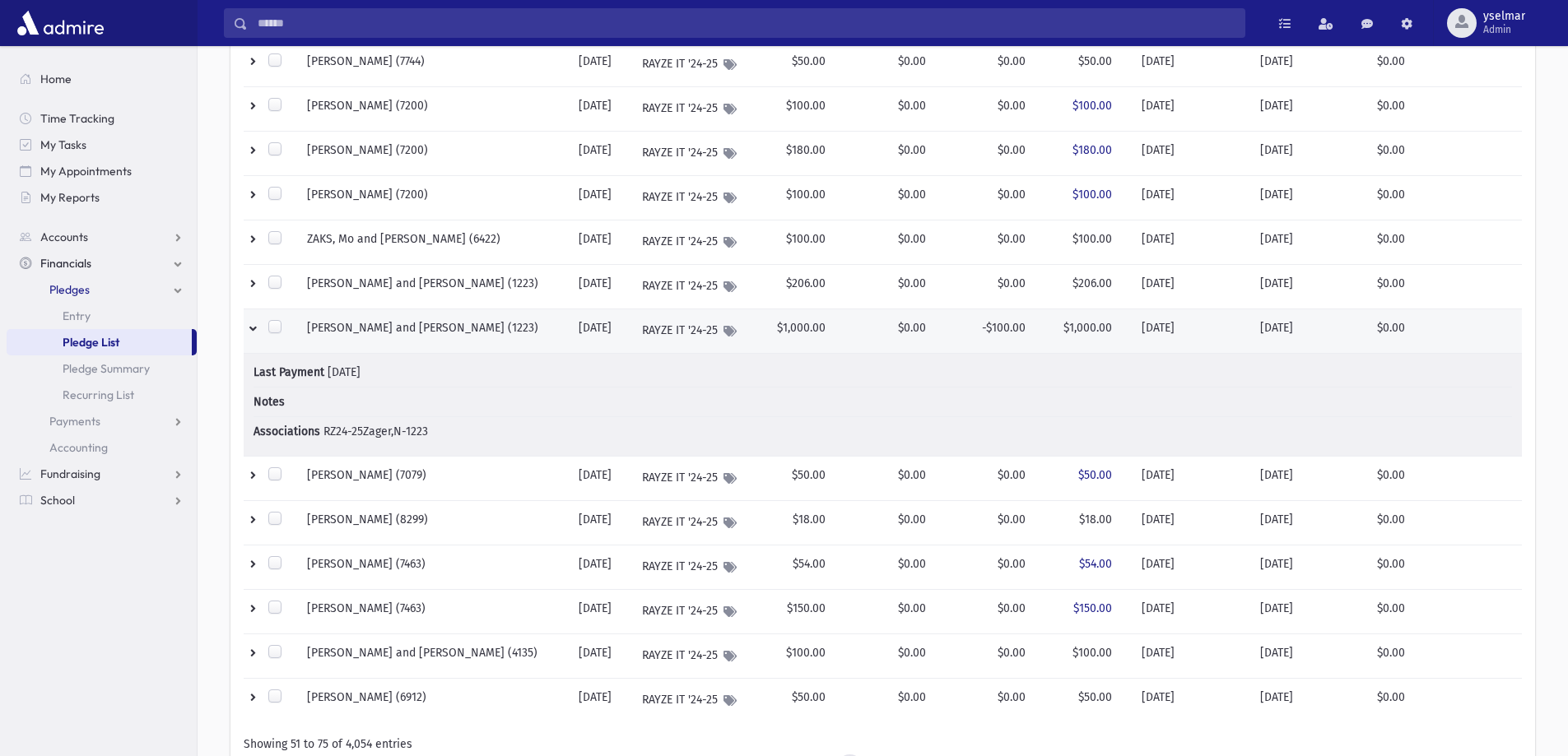
click at [469, 330] on td "ZAGER, Nachum and Esther Frimit (1223)" at bounding box center [432, 330] width 271 height 44
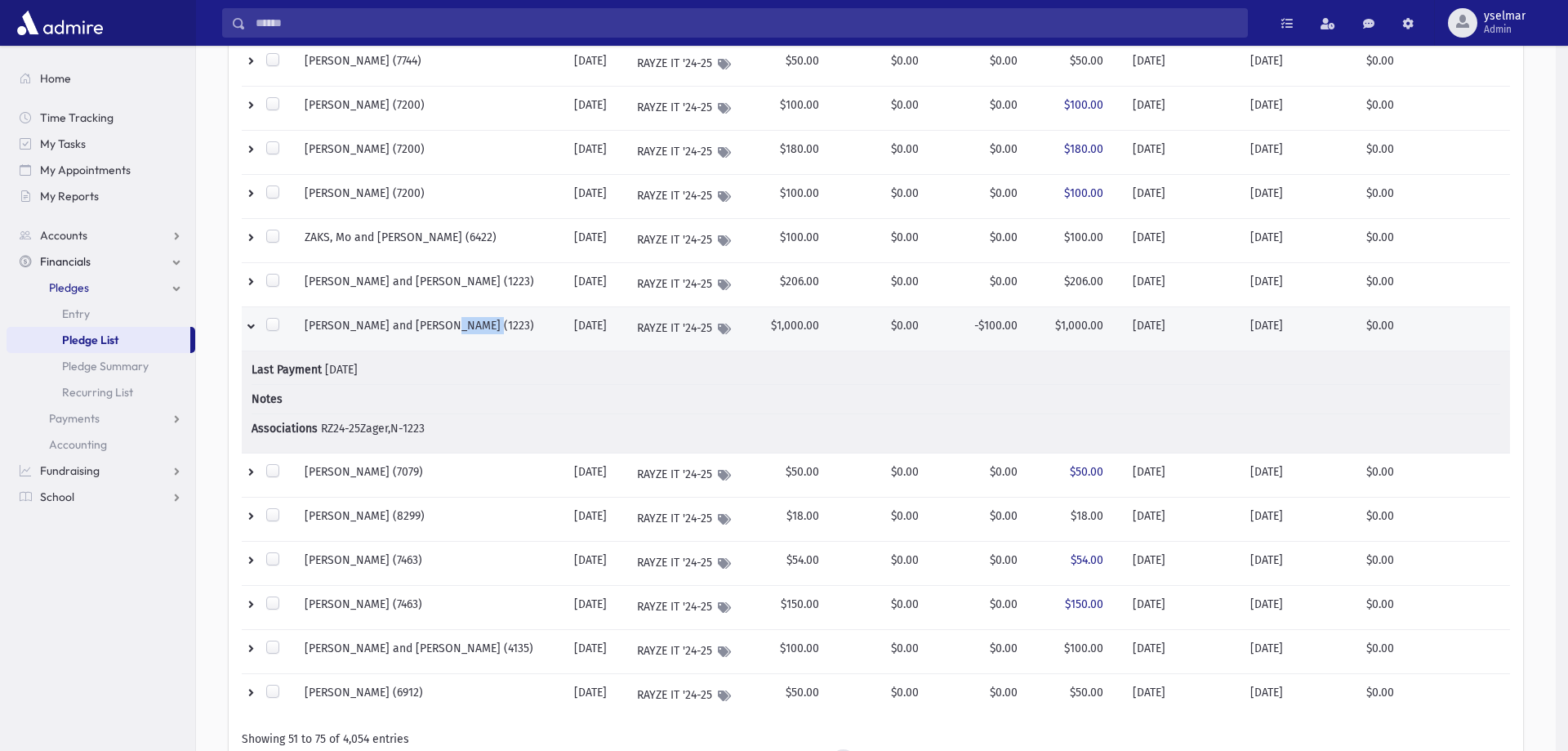
click at [465, 328] on div "**********" at bounding box center [876, 71] width 1360 height 1587
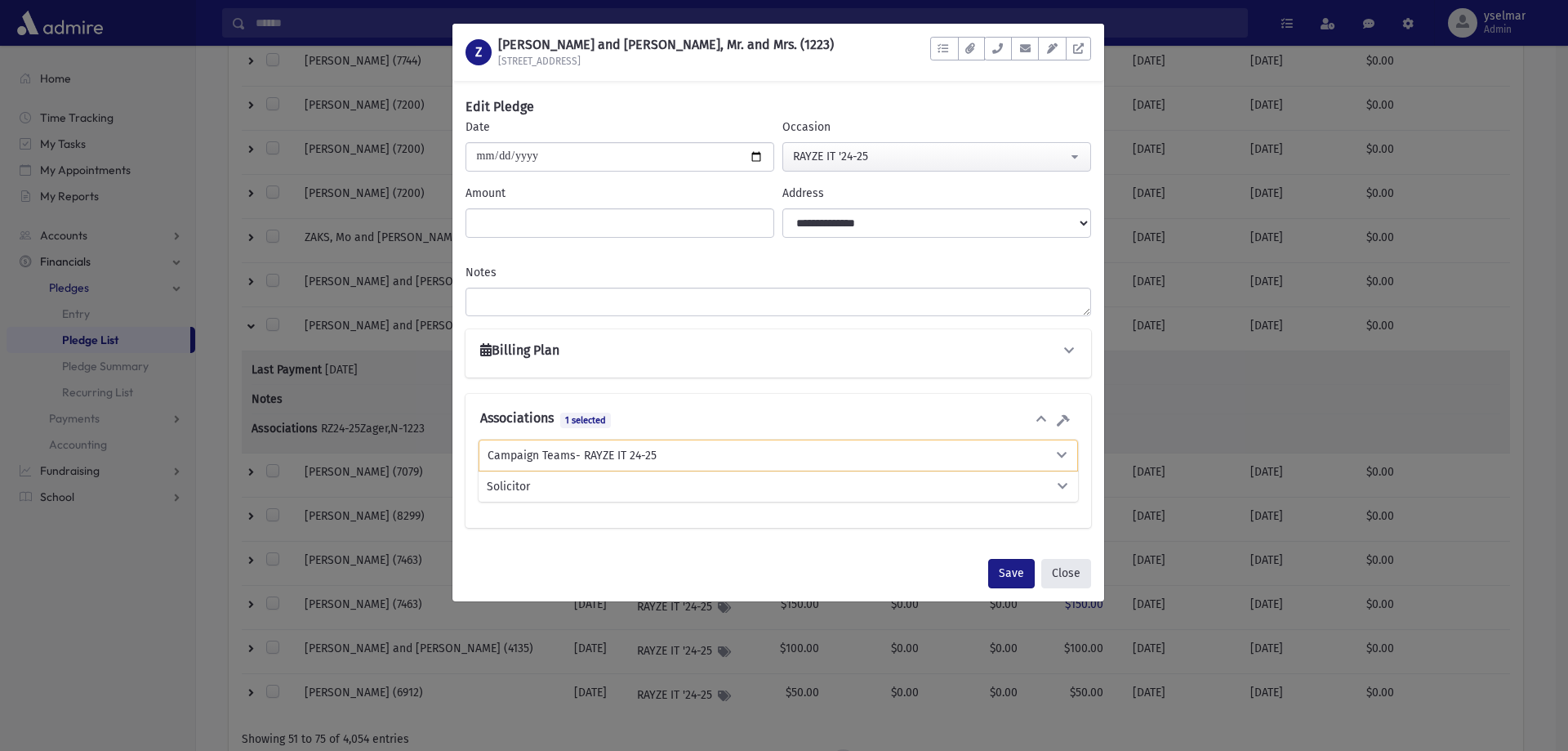
click at [1068, 579] on button "Close" at bounding box center [1066, 574] width 50 height 30
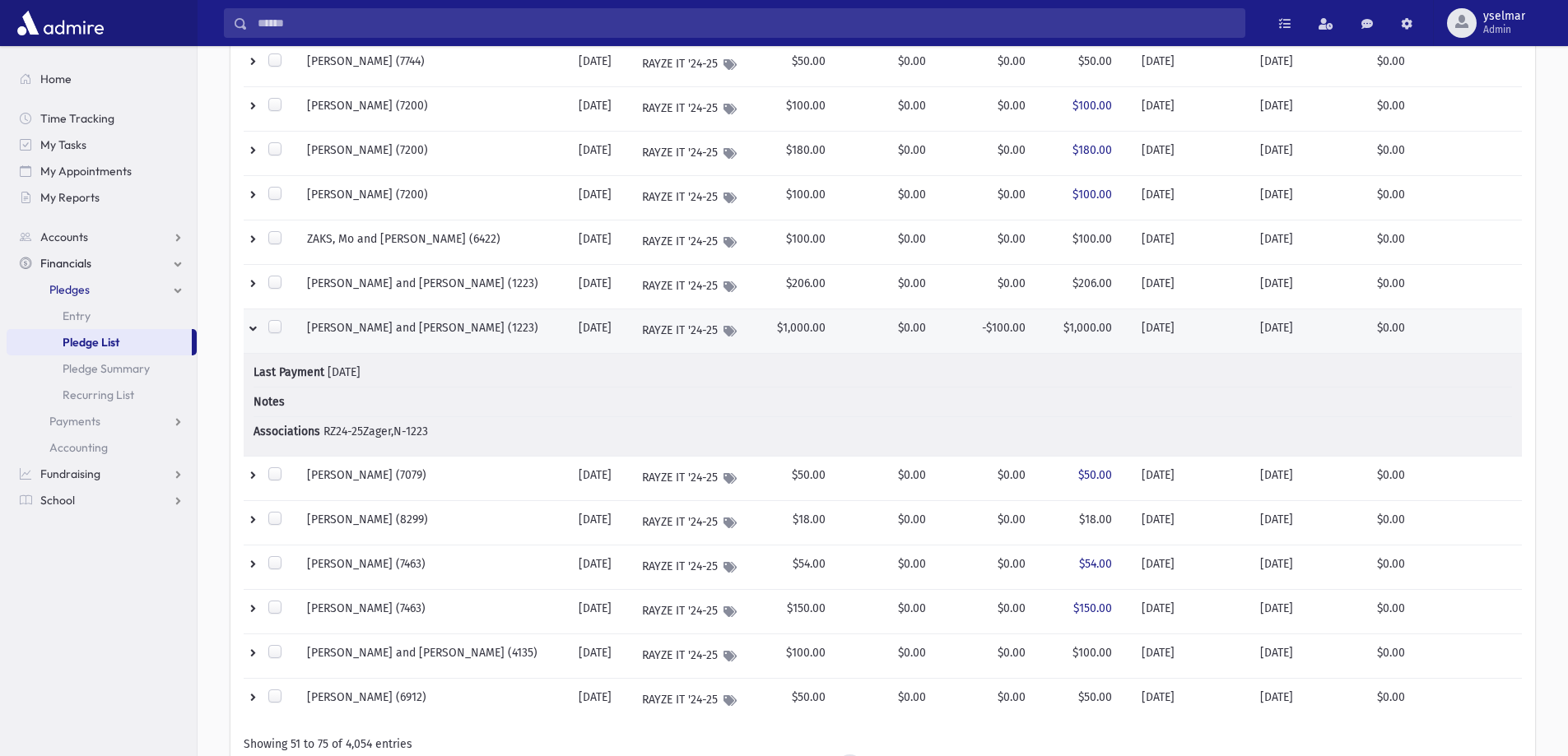
click at [497, 324] on td "ZAGER, Nachum and Esther Frimit (1223)" at bounding box center [432, 330] width 271 height 44
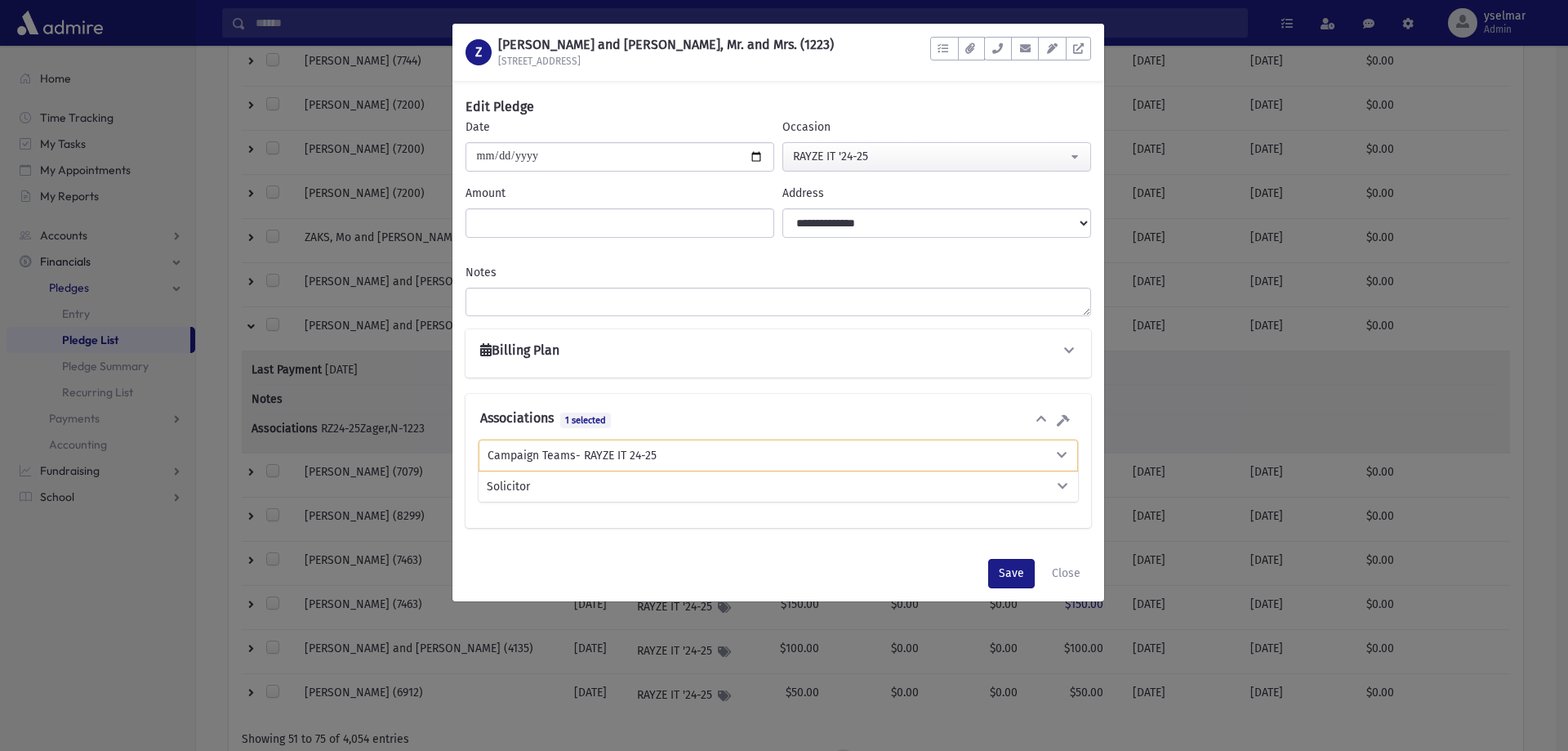
click at [564, 43] on h1 "ZAGER, Nachum and Esther Frimit, Mr. and Mrs. (1223)" at bounding box center [667, 44] width 336 height 15
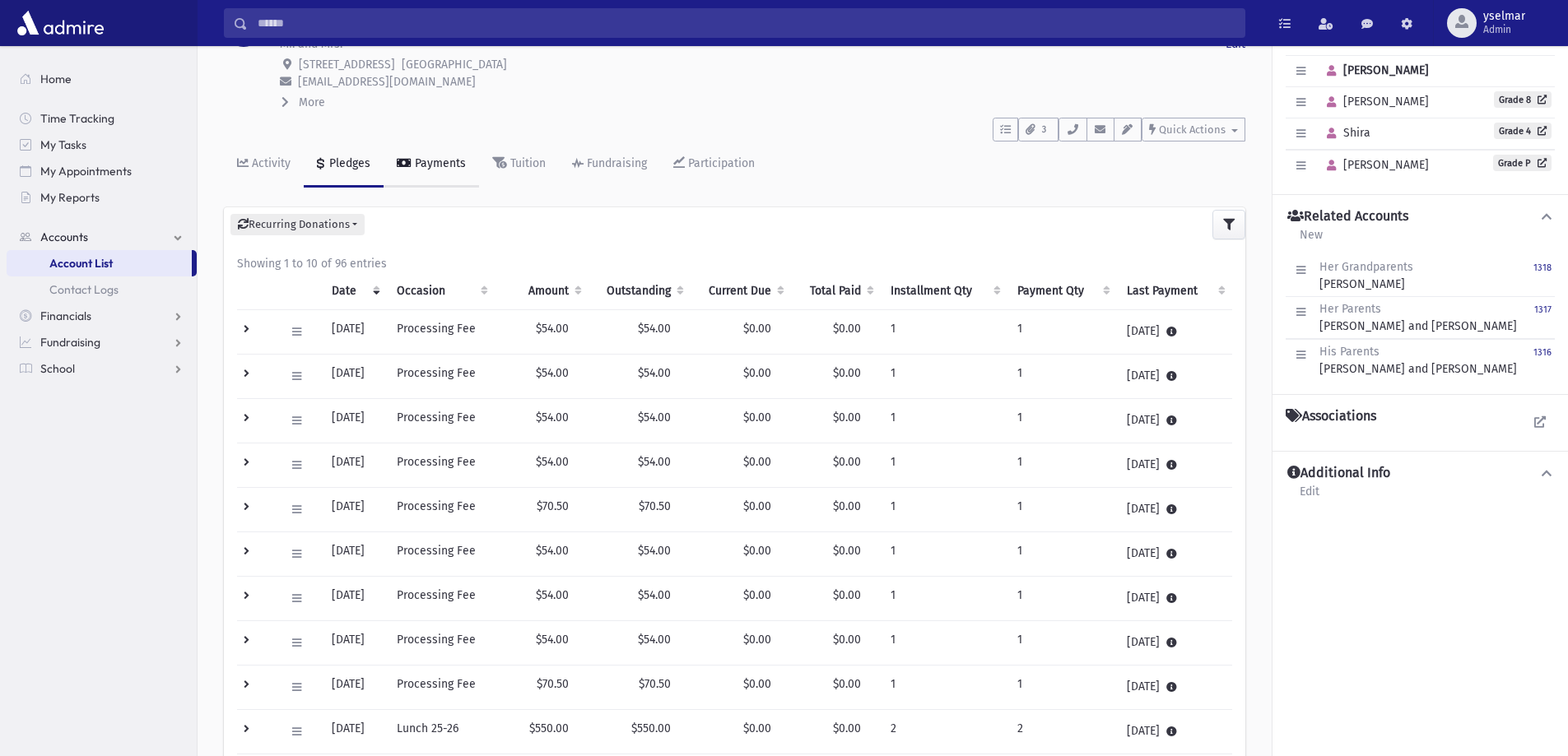
click at [430, 154] on link "Payments" at bounding box center [431, 164] width 96 height 46
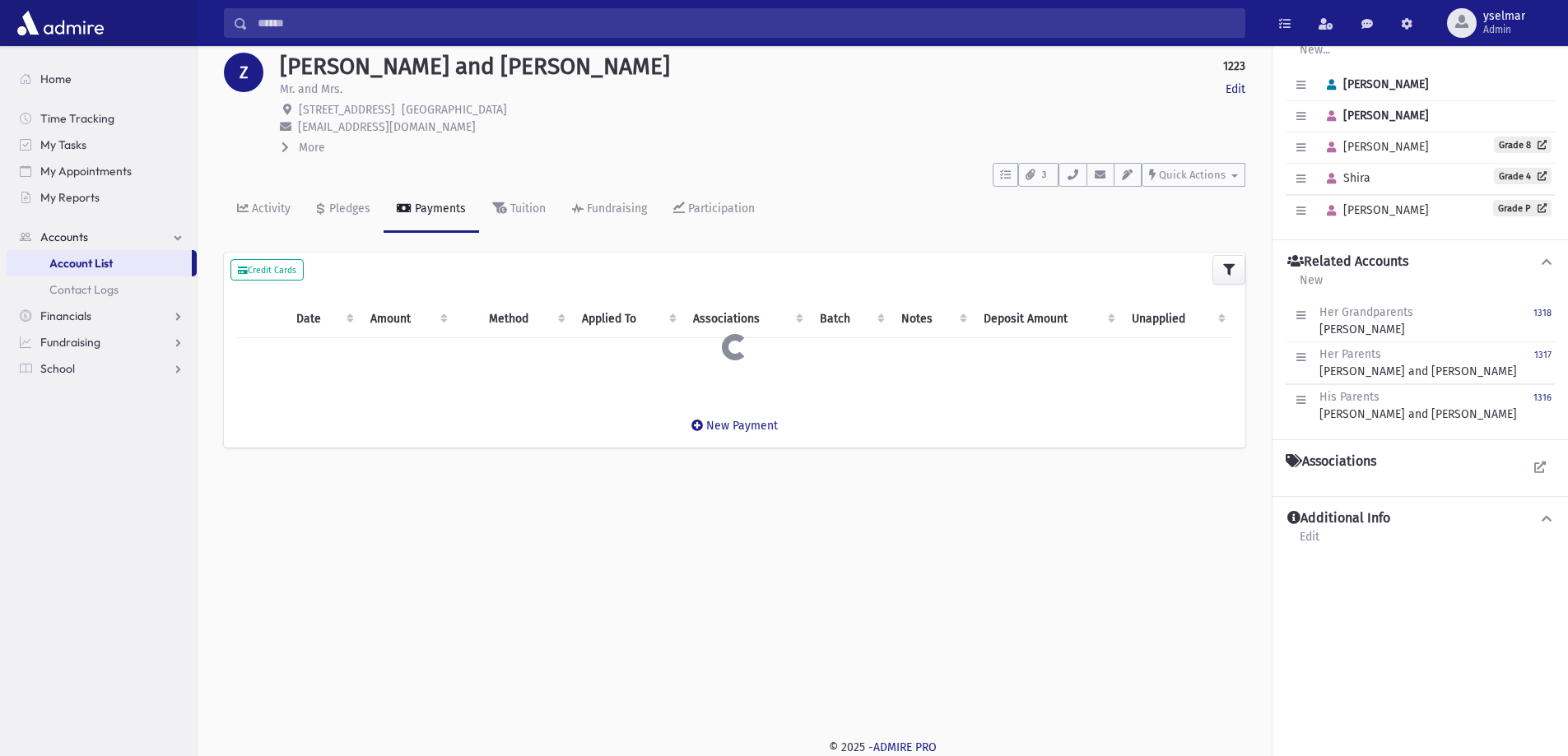
scroll to position [82, 0]
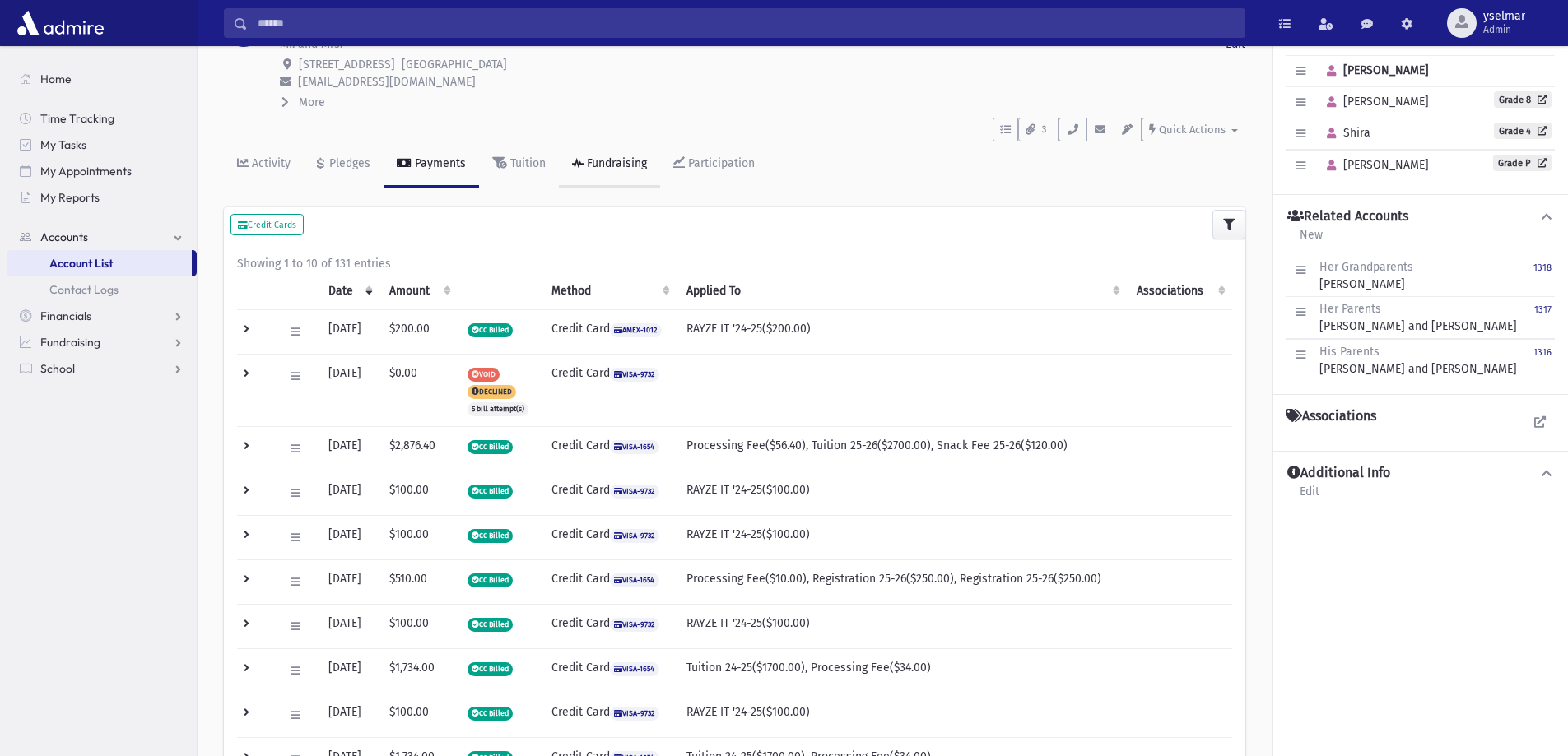
click at [622, 154] on link "Fundraising" at bounding box center [609, 164] width 101 height 46
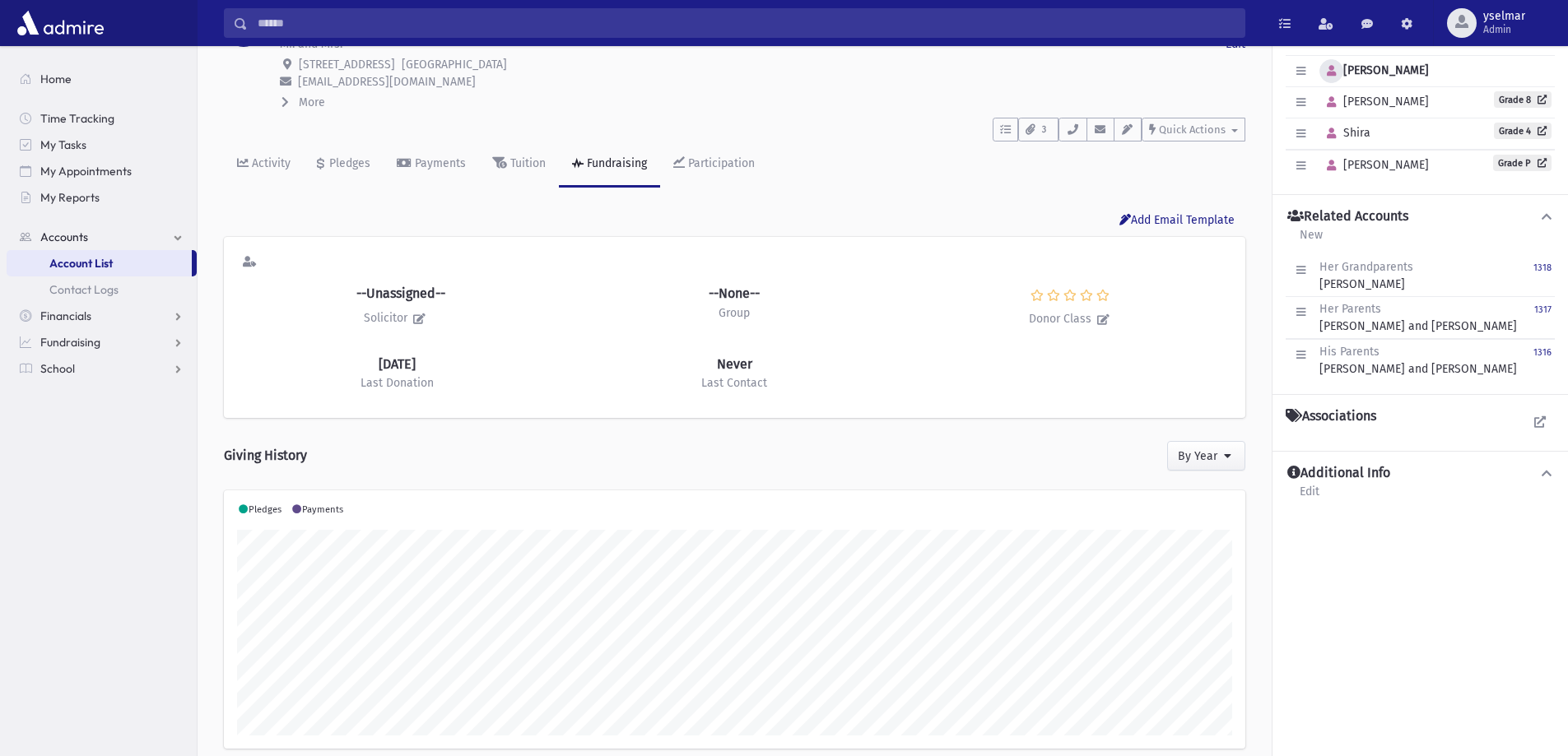
scroll to position [259, 1021]
